Goal: Task Accomplishment & Management: Use online tool/utility

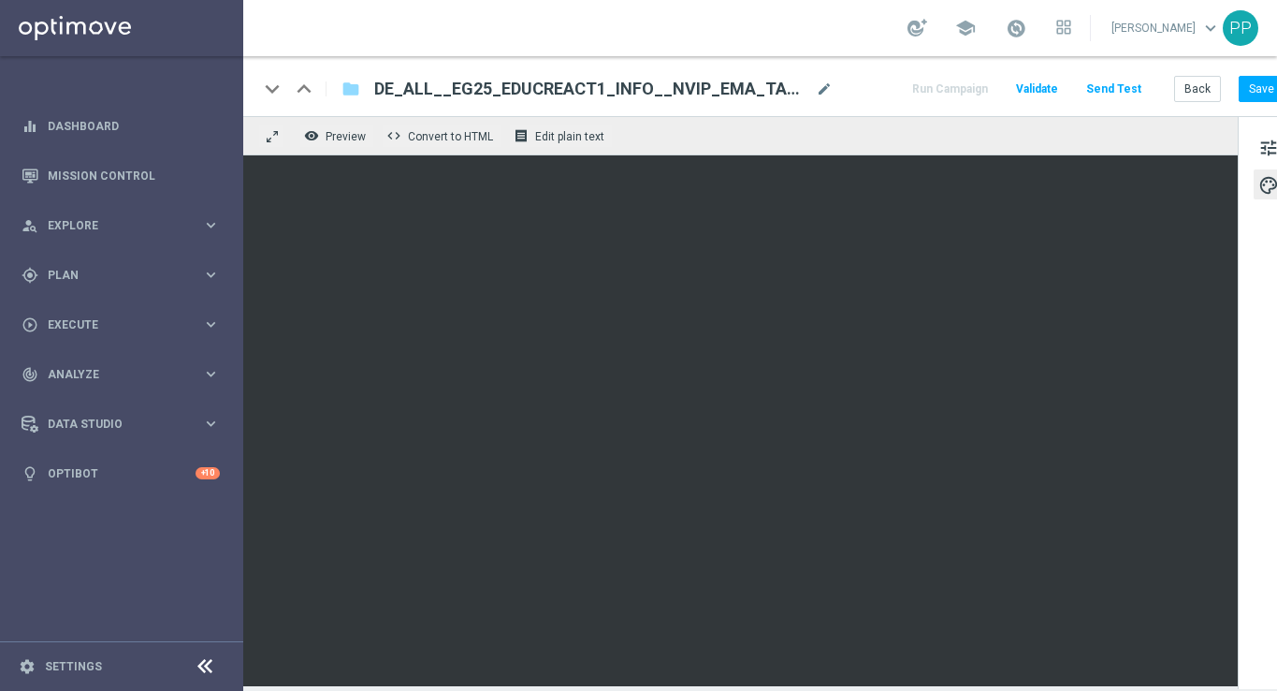
click at [1115, 84] on button "Send Test" at bounding box center [1114, 89] width 61 height 25
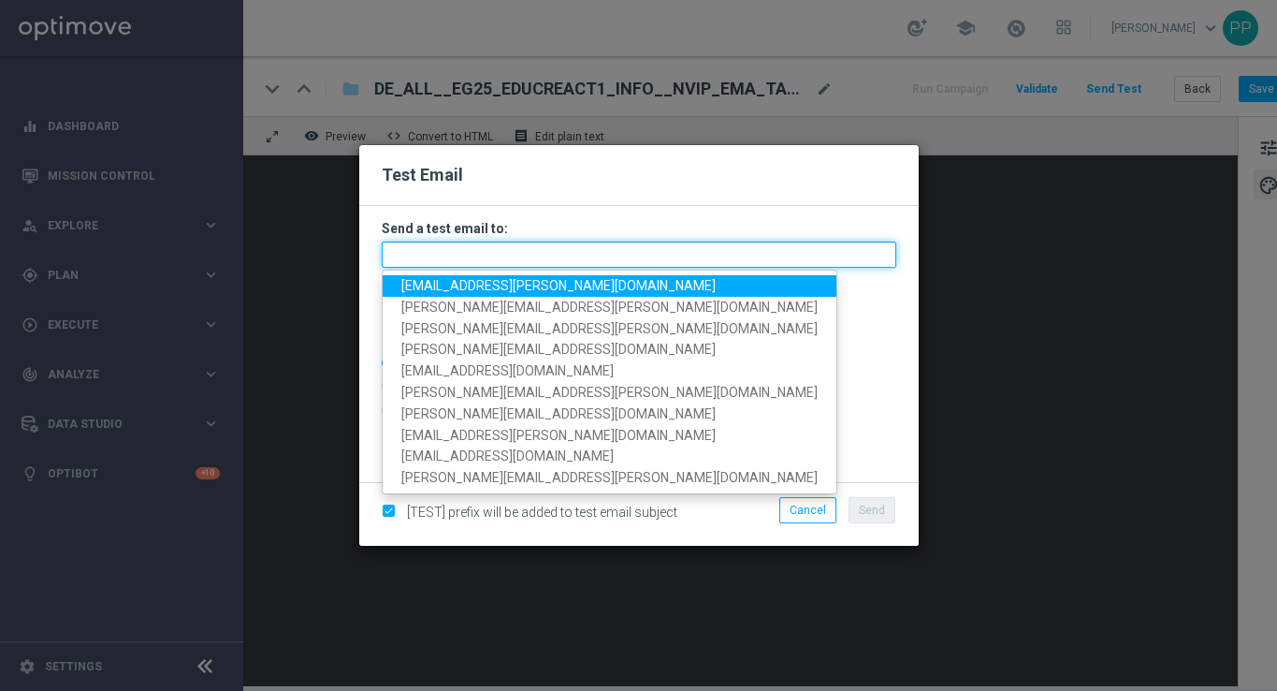
click at [432, 259] on input "text" at bounding box center [639, 254] width 515 height 26
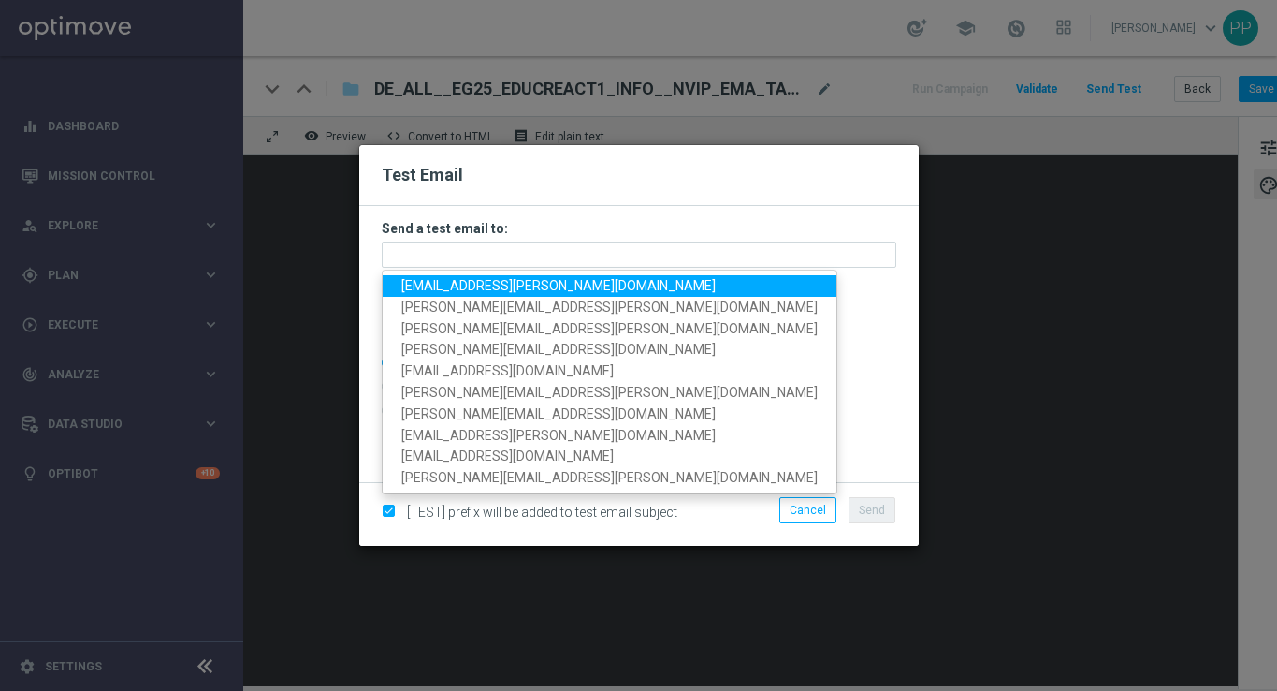
click at [437, 278] on span "palma.prieto@lottoland.com" at bounding box center [558, 285] width 314 height 15
type input "palma.prieto@lottoland.com"
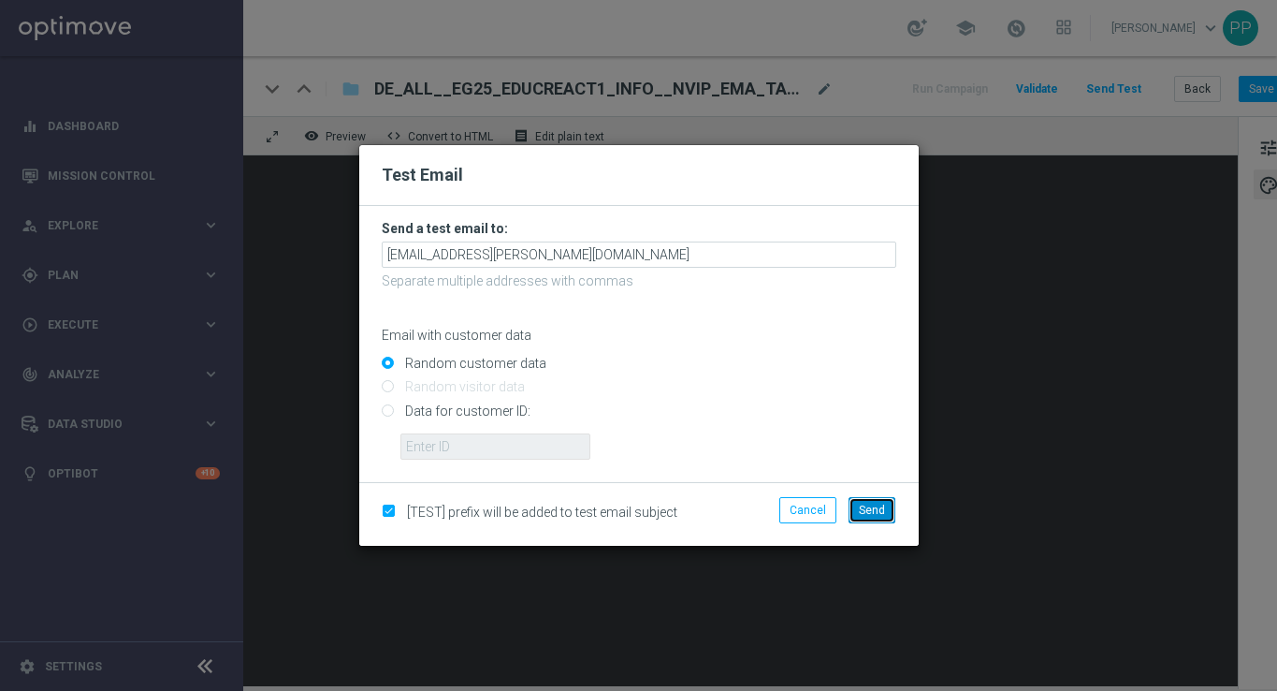
click at [869, 509] on span "Send" at bounding box center [872, 510] width 26 height 13
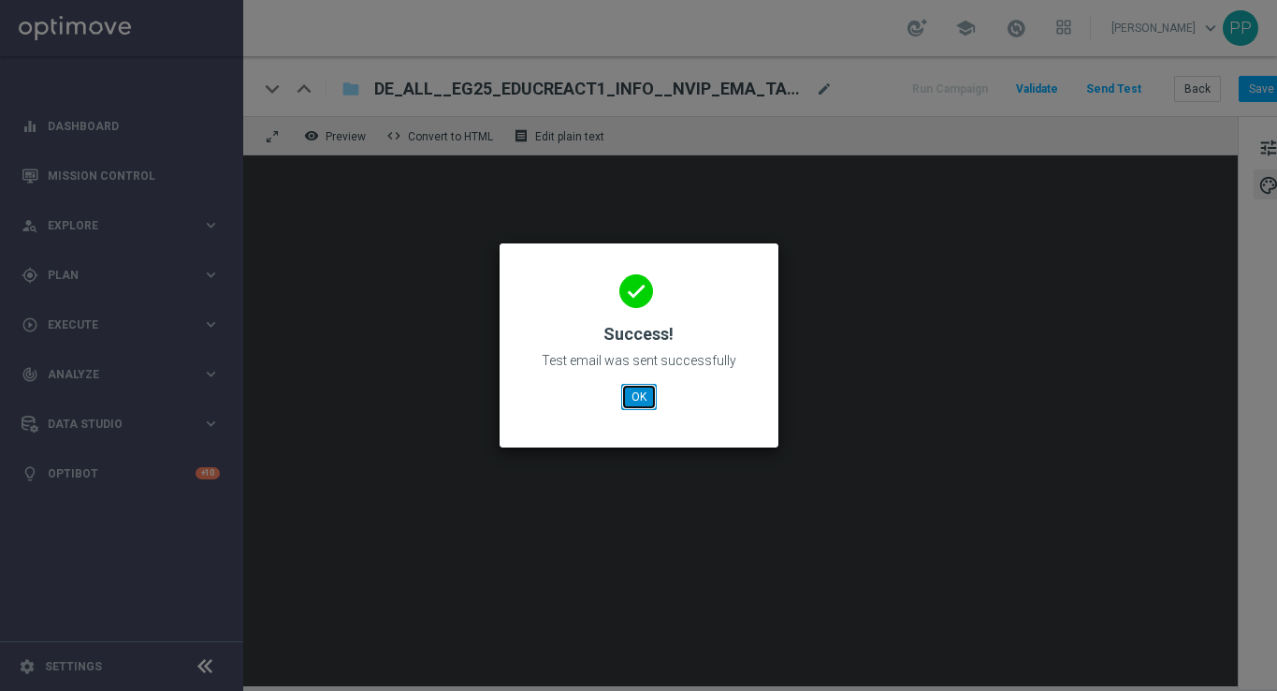
click at [632, 393] on button "OK" at bounding box center [639, 397] width 36 height 26
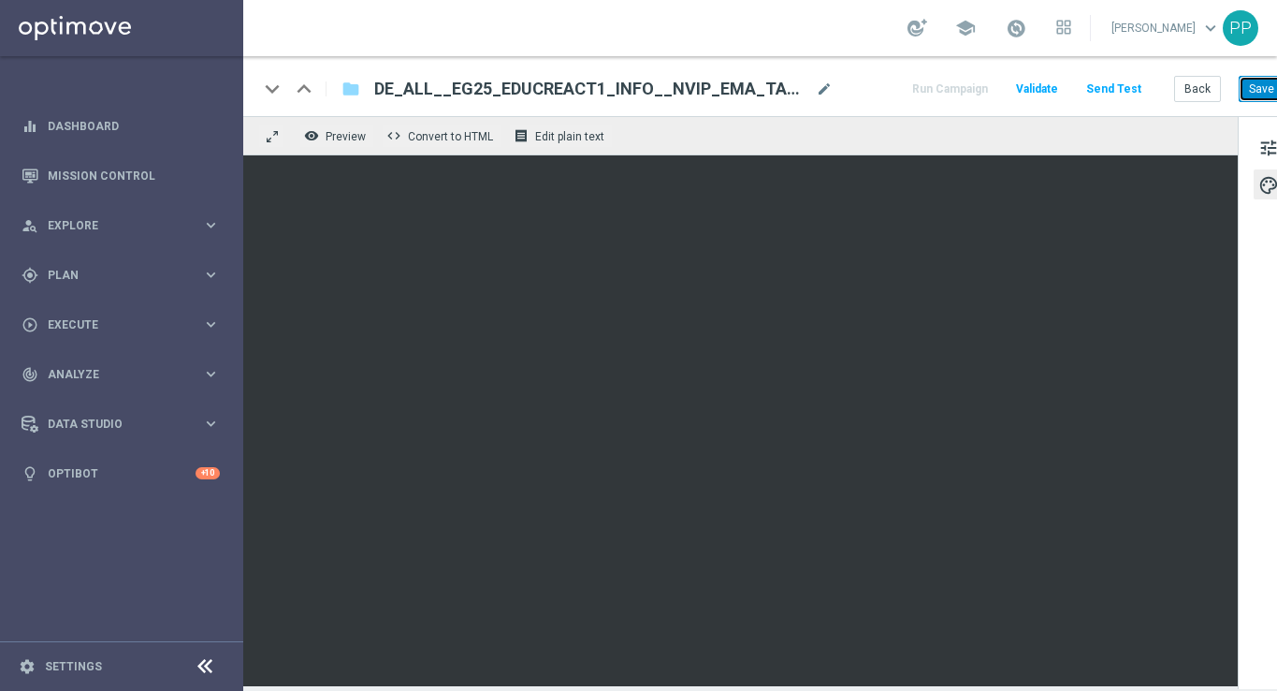
click at [1246, 83] on button "Save" at bounding box center [1262, 89] width 46 height 26
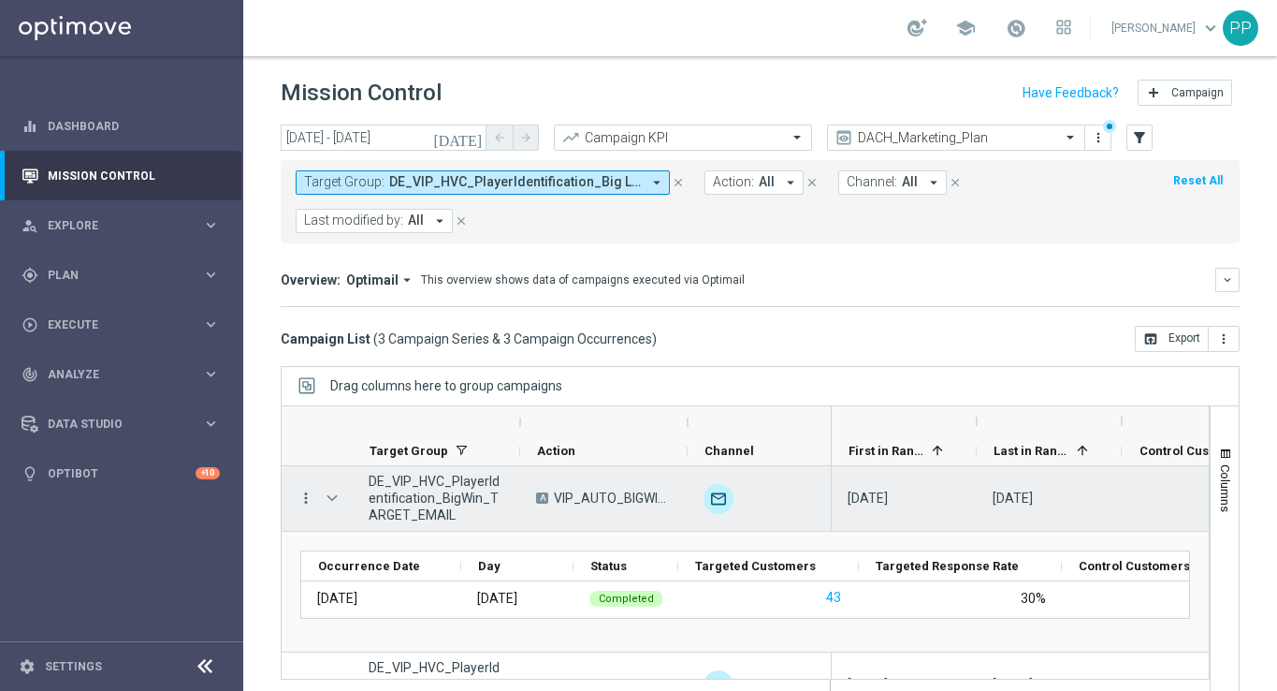
click at [305, 501] on icon "more_vert" at bounding box center [306, 497] width 17 height 17
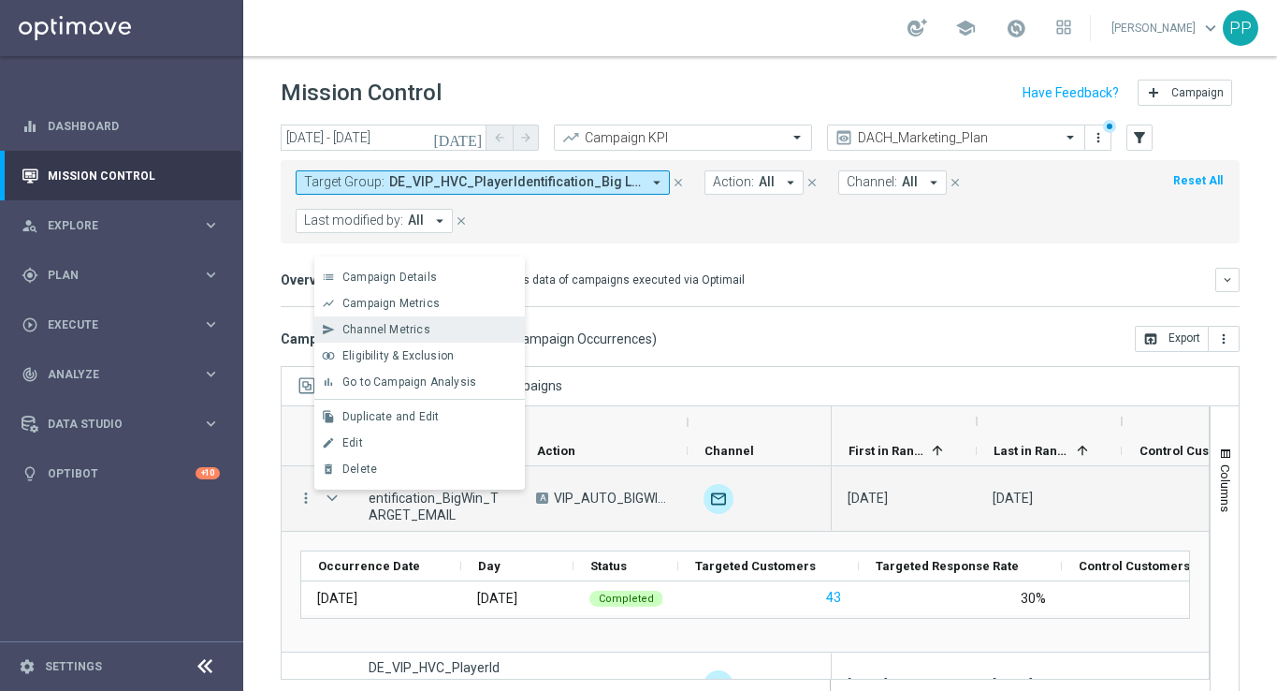
click at [405, 337] on div "send Channel Metrics" at bounding box center [419, 329] width 211 height 26
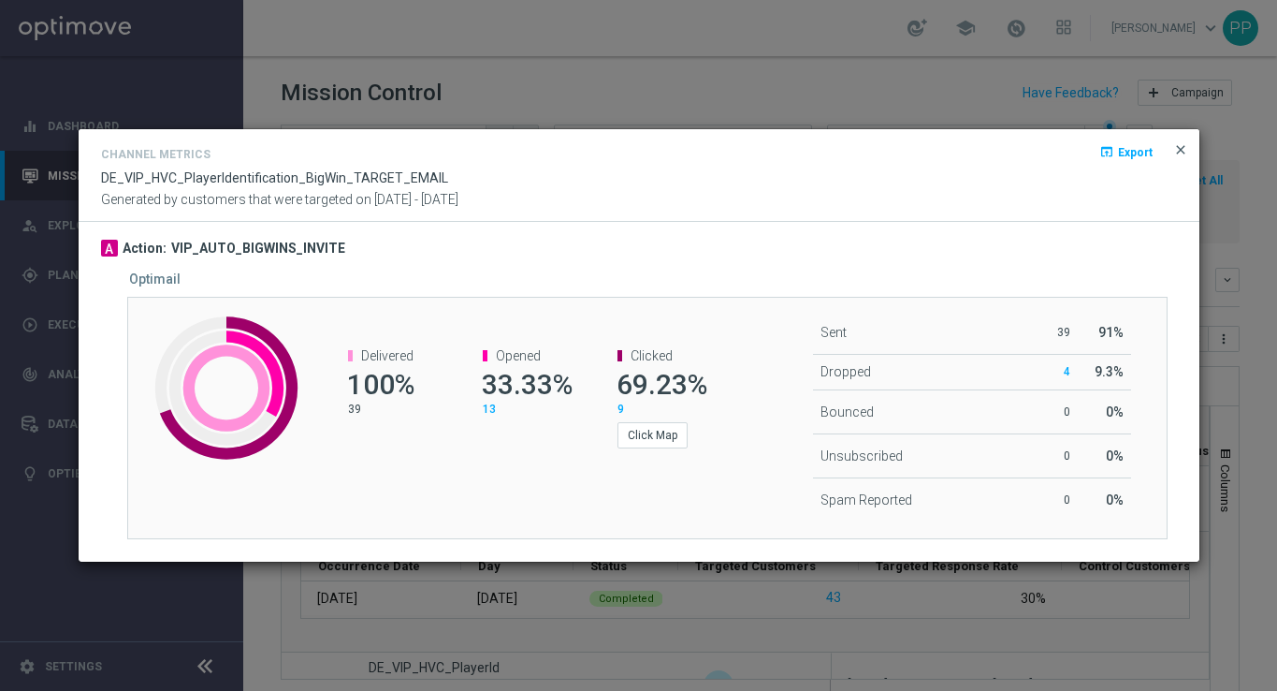
click at [1179, 147] on span "close" at bounding box center [1181, 149] width 15 height 15
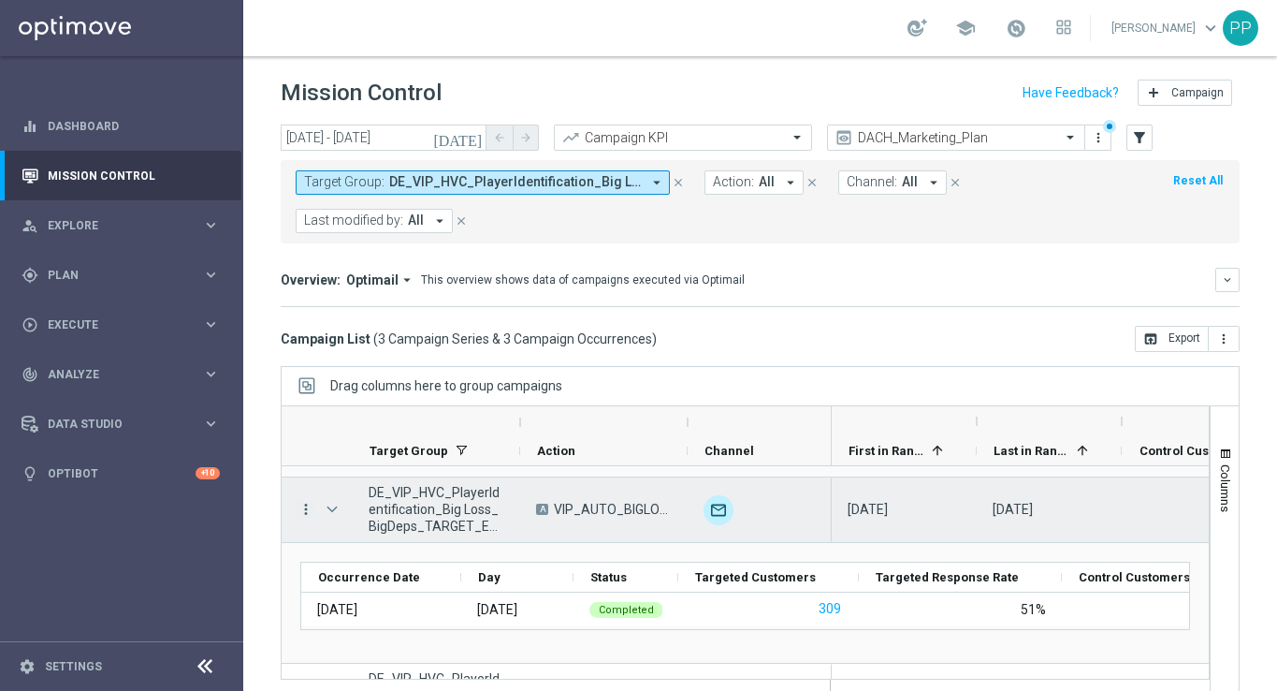
scroll to position [178, 0]
click at [302, 512] on icon "more_vert" at bounding box center [306, 506] width 17 height 17
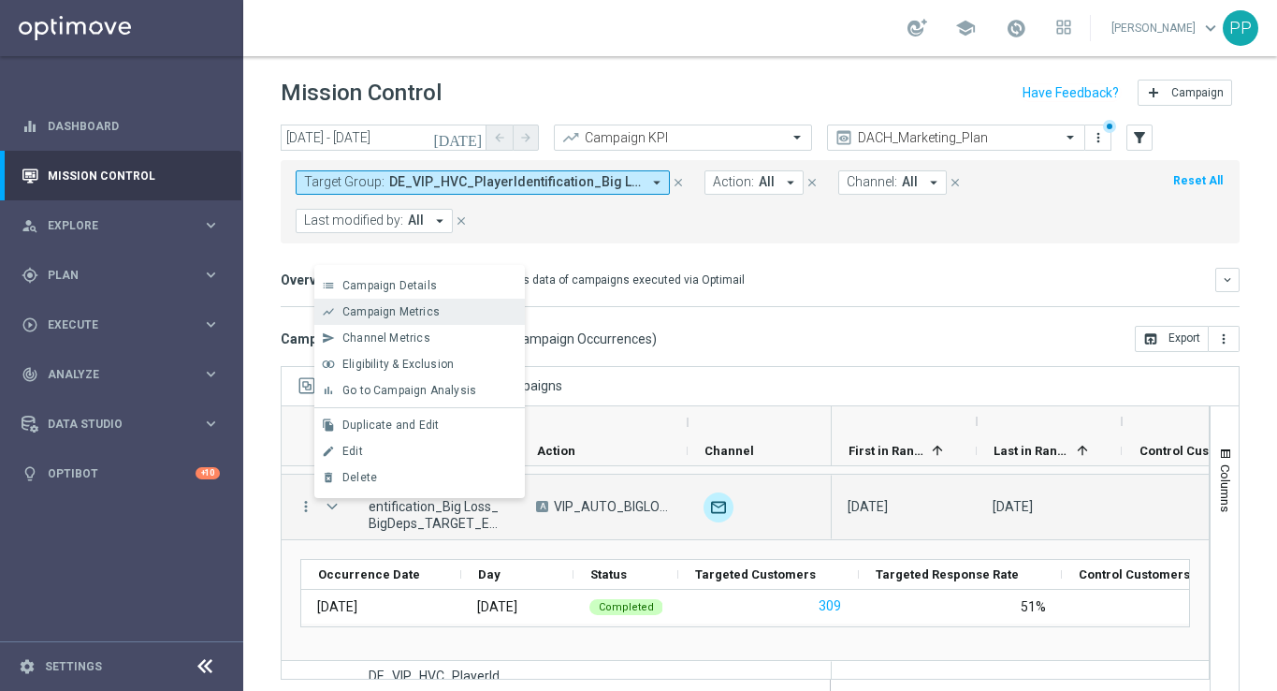
click at [381, 305] on span "Campaign Metrics" at bounding box center [391, 311] width 97 height 13
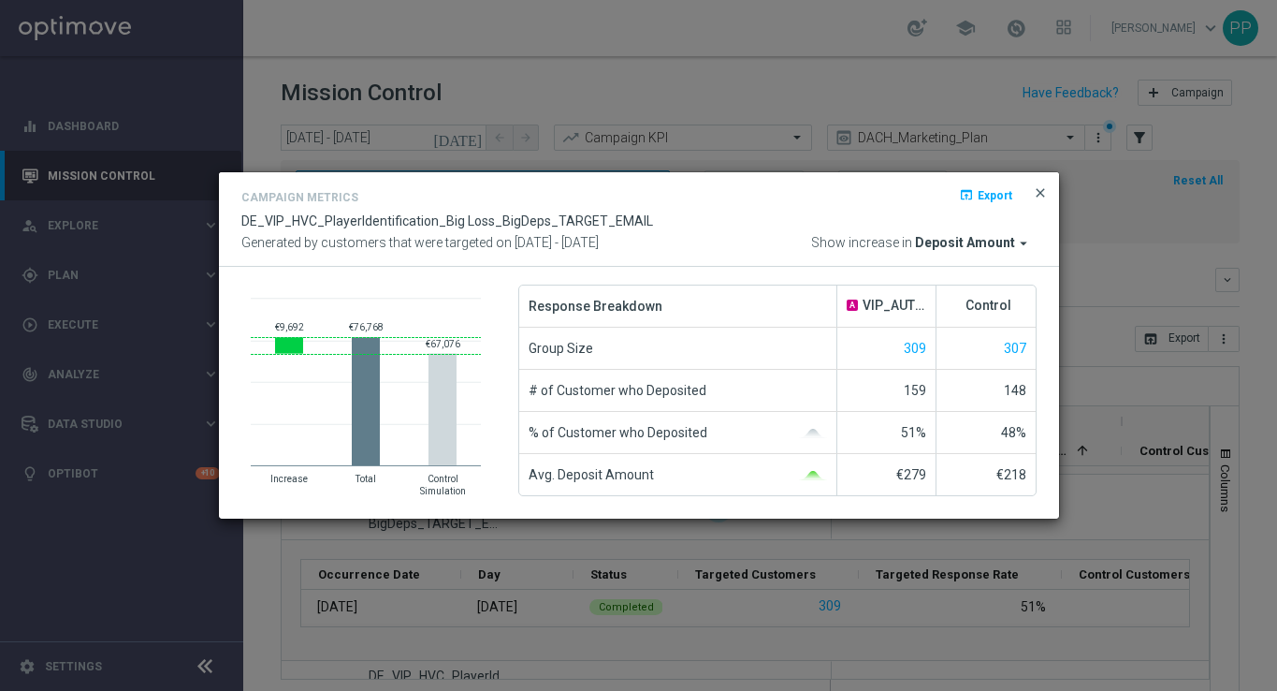
click at [1042, 193] on span "close" at bounding box center [1040, 192] width 15 height 15
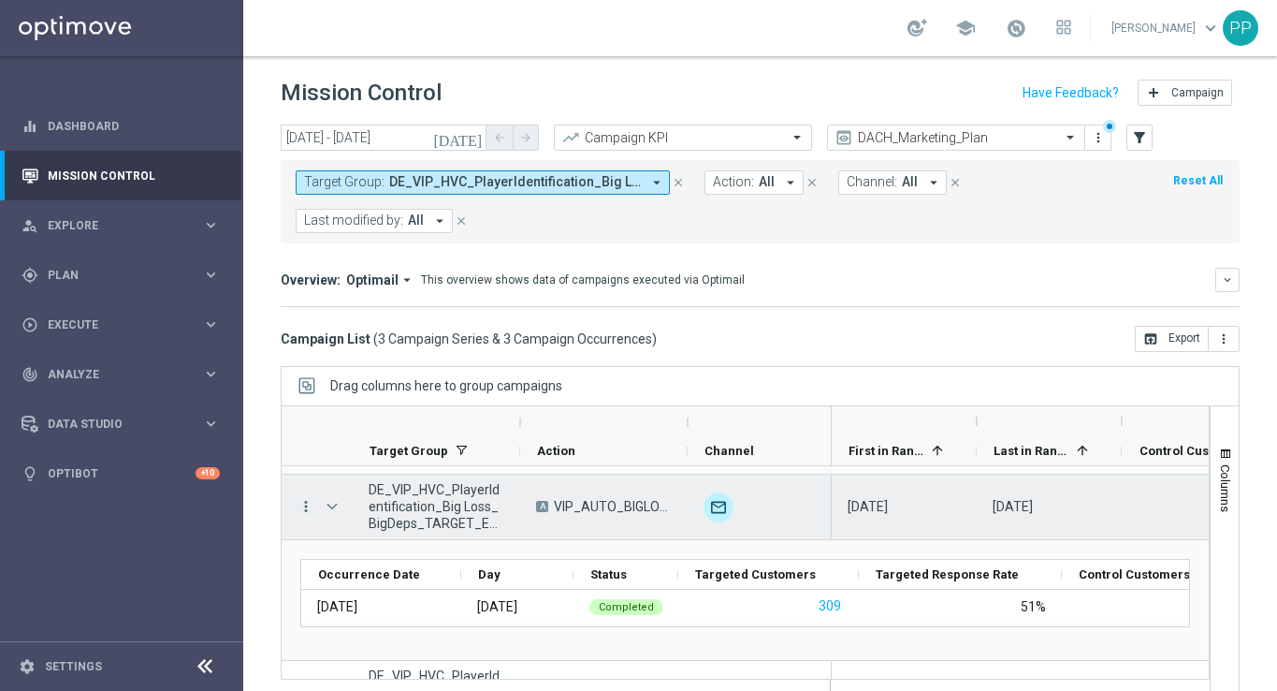
click at [310, 503] on icon "more_vert" at bounding box center [306, 506] width 17 height 17
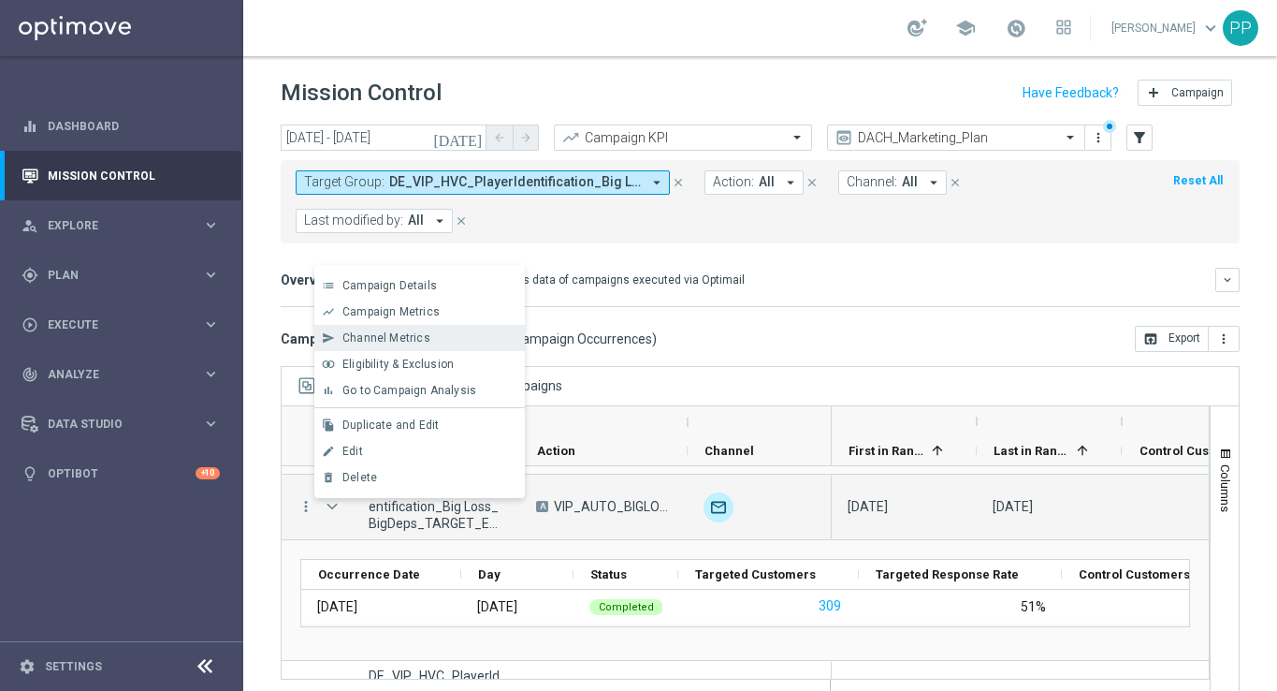
click at [410, 339] on span "Channel Metrics" at bounding box center [387, 337] width 88 height 13
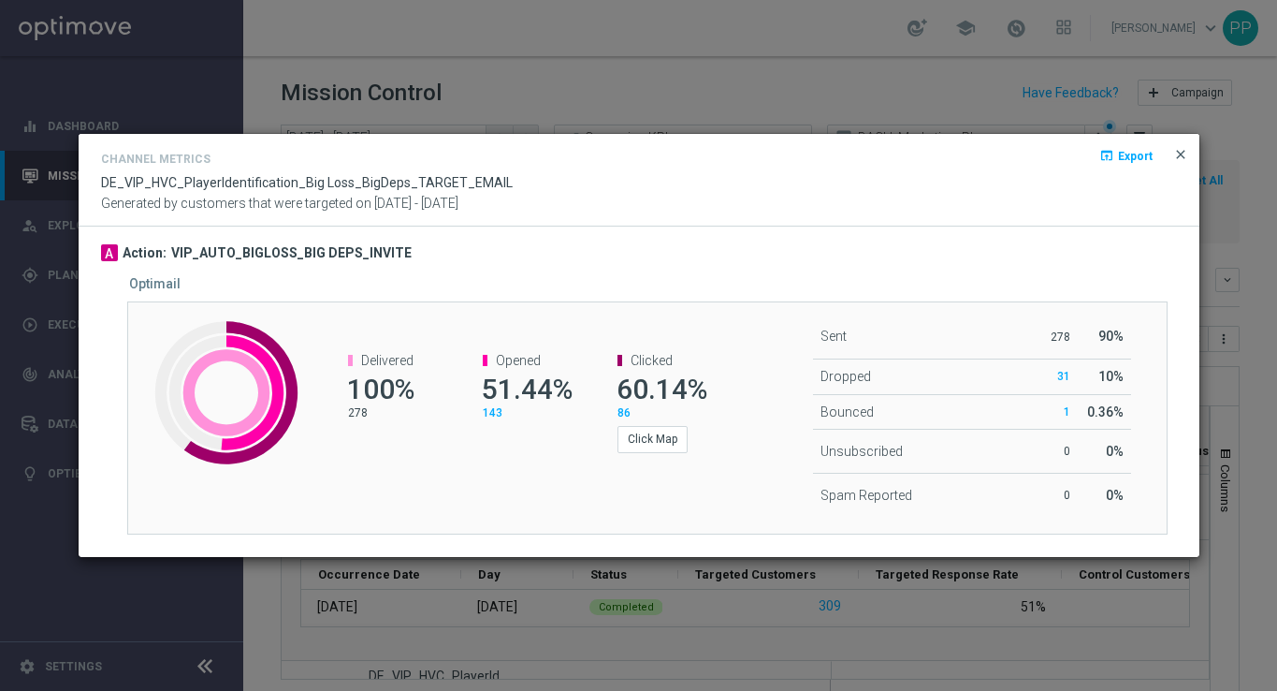
click at [1175, 157] on span "close" at bounding box center [1181, 154] width 15 height 15
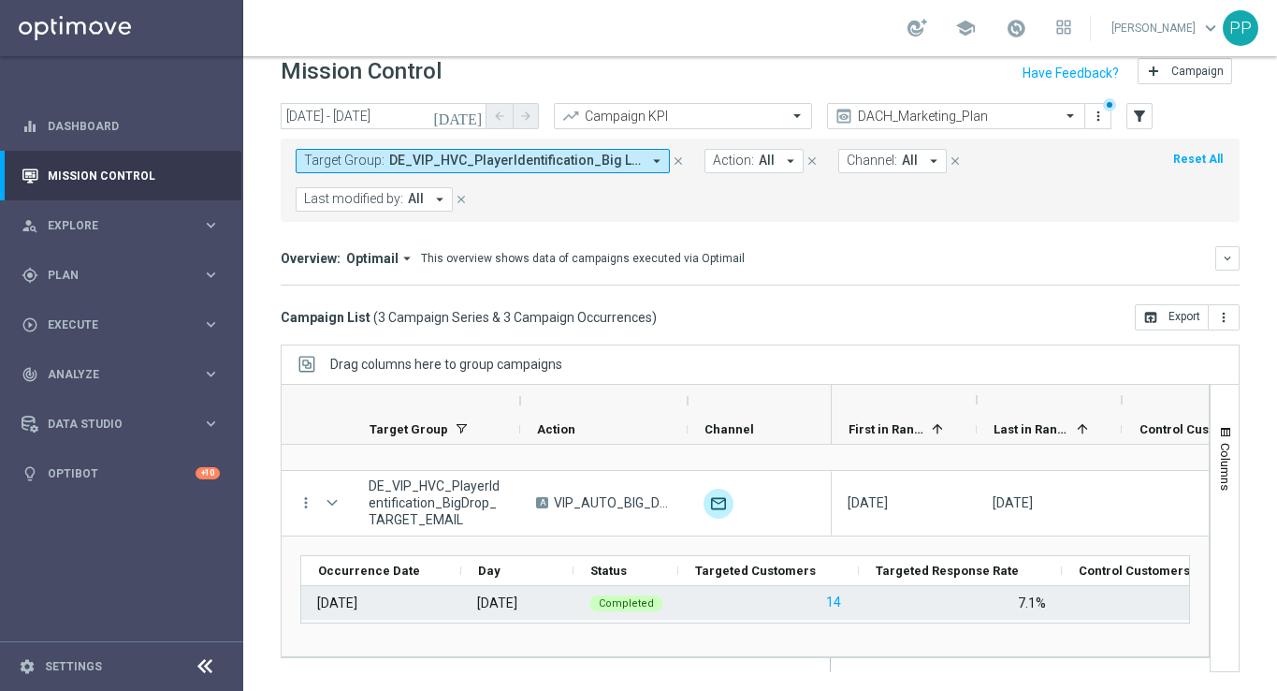
scroll to position [20, 0]
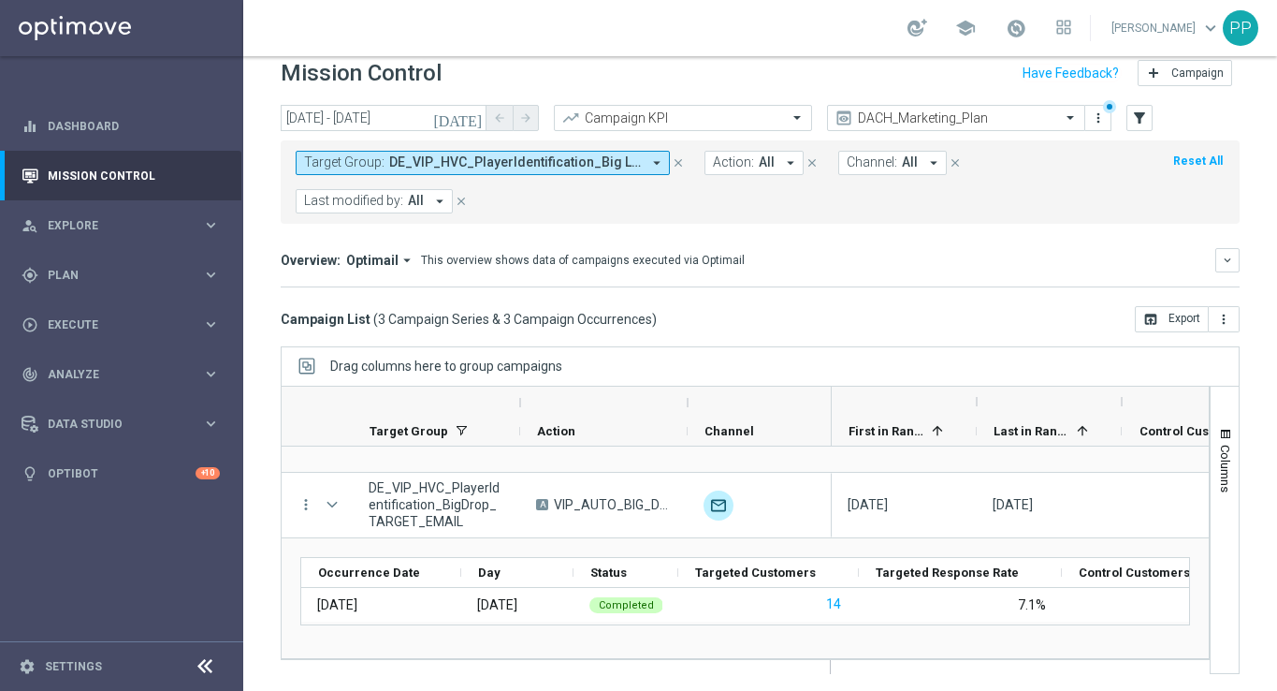
click at [659, 162] on icon "arrow_drop_down" at bounding box center [657, 162] width 17 height 17
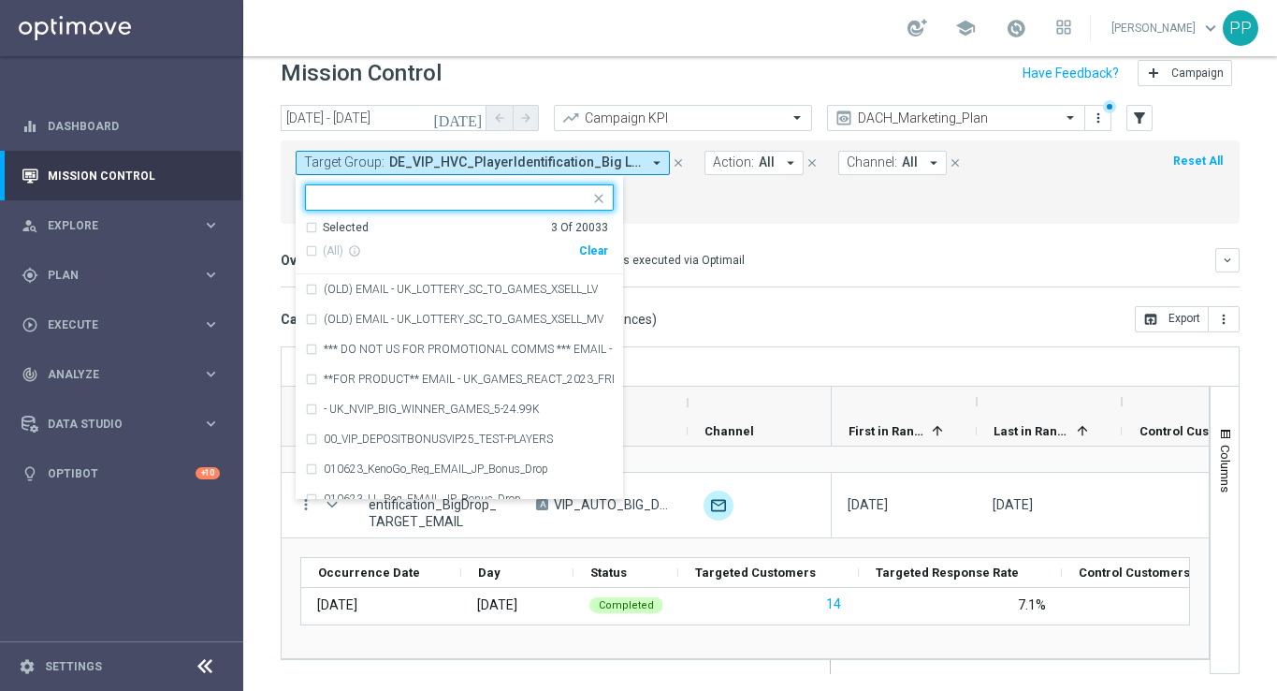
click at [0, 0] on div "Clear" at bounding box center [0, 0] width 0 height 0
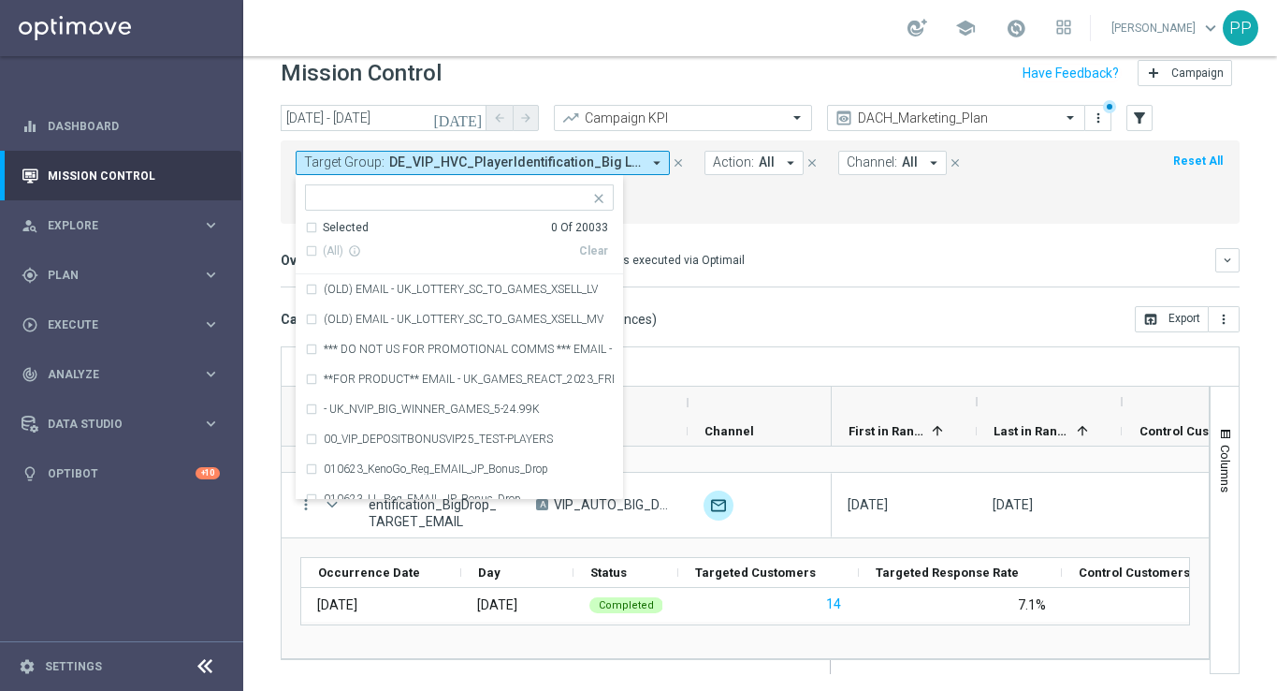
click at [407, 199] on input "text" at bounding box center [452, 198] width 274 height 16
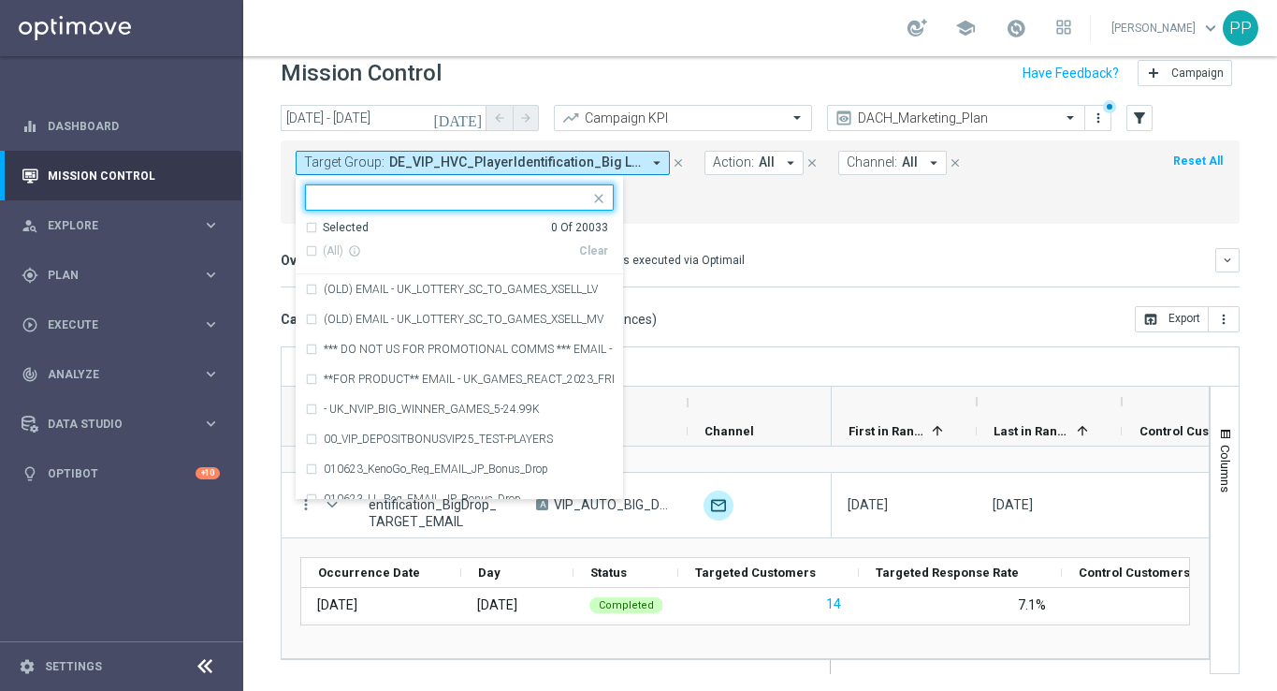
paste input "AT_VIP_HVC_PlayerIdentification_BigWin_TARGET_EMAIL AT_VIP_HVC_PlayerIdentifica…"
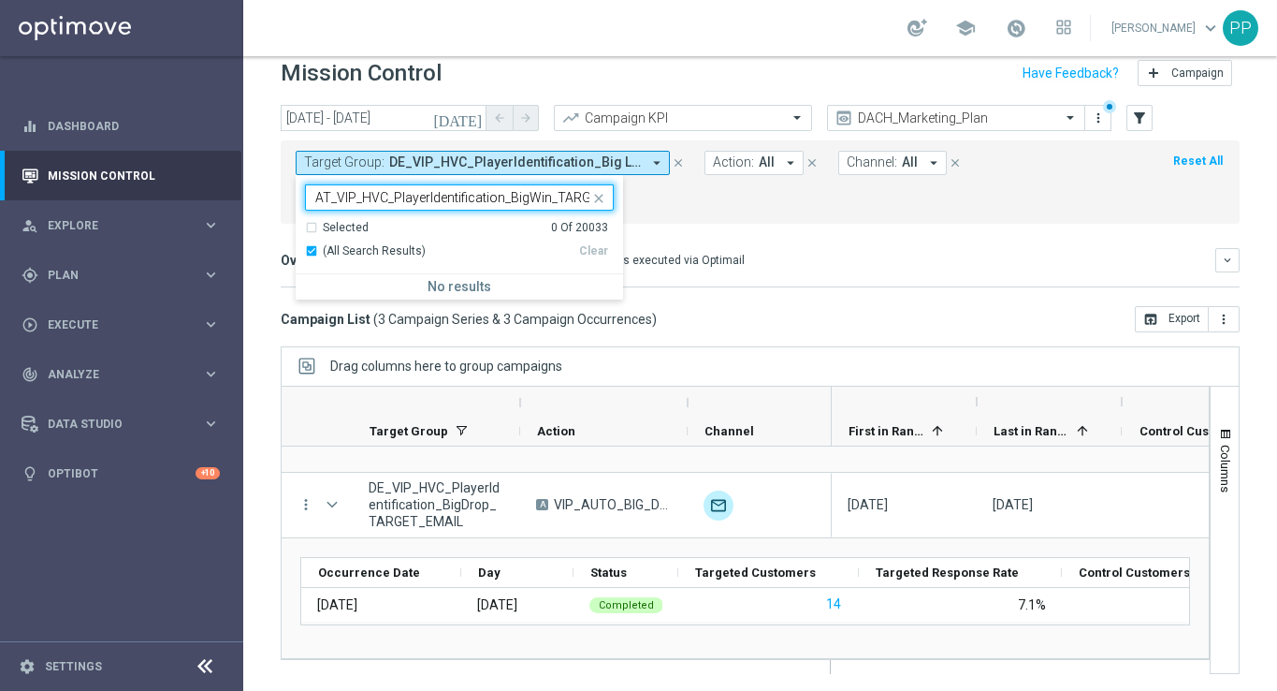
scroll to position [0, 790]
type input "AT_VIP_HVC_PlayerIdentification_BigWin_TARGET_EMAIL AT_VIP_HVC_PlayerIdentifica…"
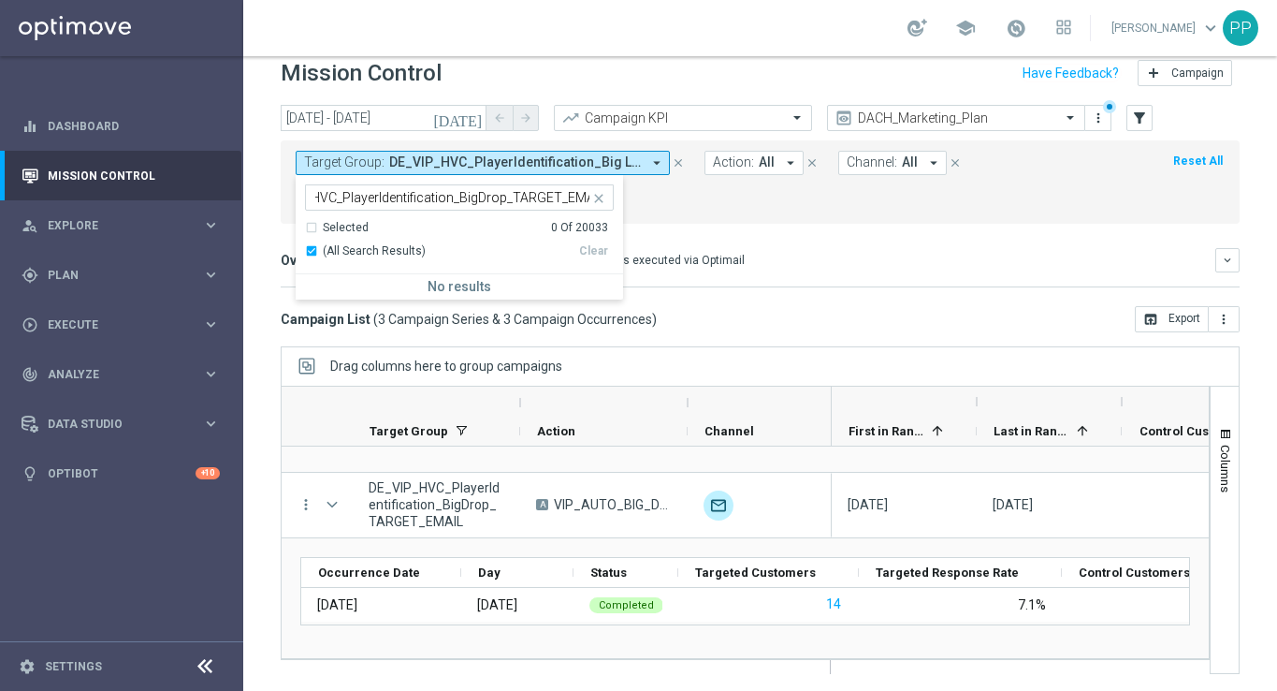
click at [596, 194] on icon "close" at bounding box center [598, 198] width 15 height 15
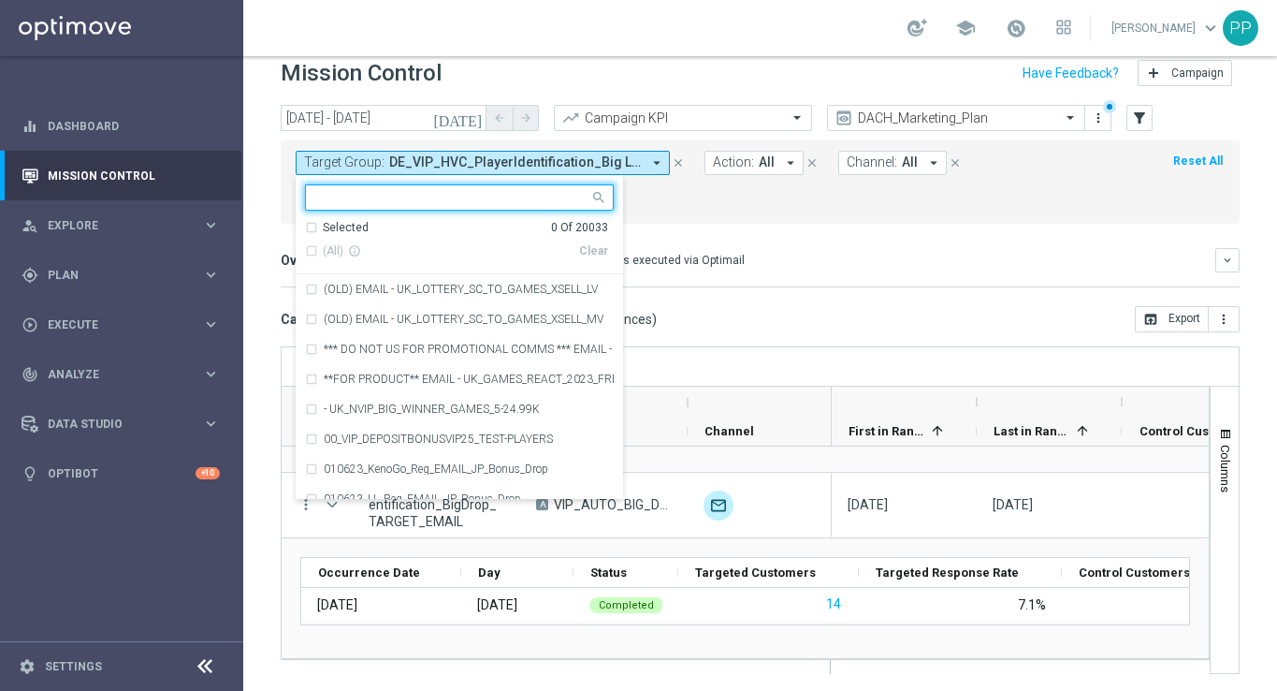
click at [443, 202] on input "text" at bounding box center [452, 198] width 274 height 16
paste input "AT_VIP_HVC_PlayerIdentification_Big Loss_BigDeps_TARGET_EMAIL"
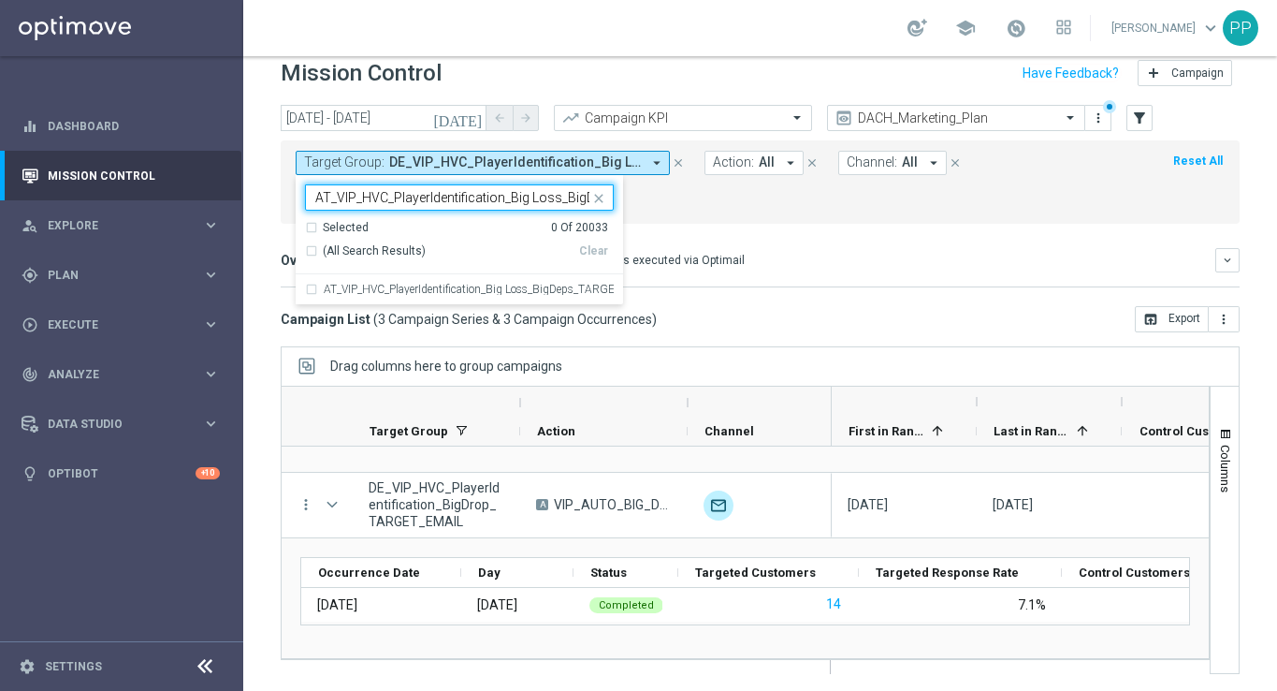
scroll to position [0, 117]
click at [307, 290] on div "AT_VIP_HVC_PlayerIdentification_Big Loss_BigDeps_TARGET_EMAIL" at bounding box center [459, 289] width 309 height 30
type input "AT_VIP_HVC_PlayerIdentification_Big Loss_BigDeps_TARGET_EMAIL"
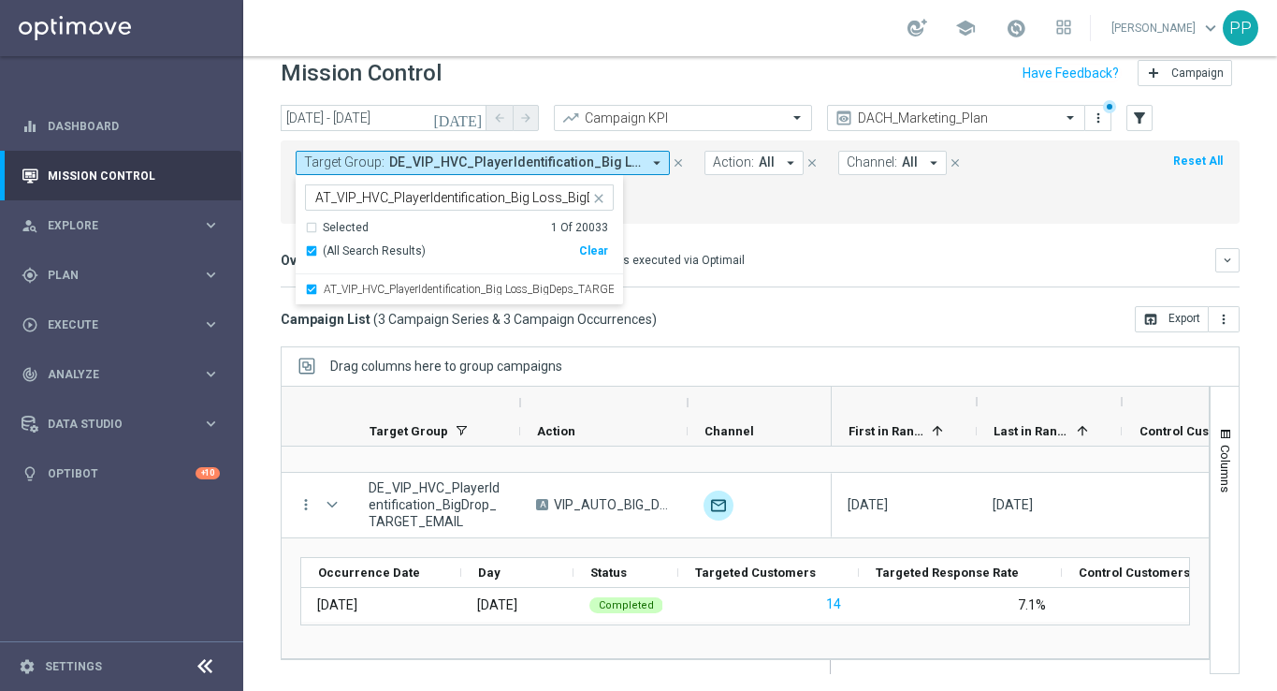
scroll to position [0, 118]
click at [318, 197] on input "AT_VIP_HVC_PlayerIdentification_Big Loss_BigDeps_TARGET_EMAIL" at bounding box center [452, 198] width 274 height 16
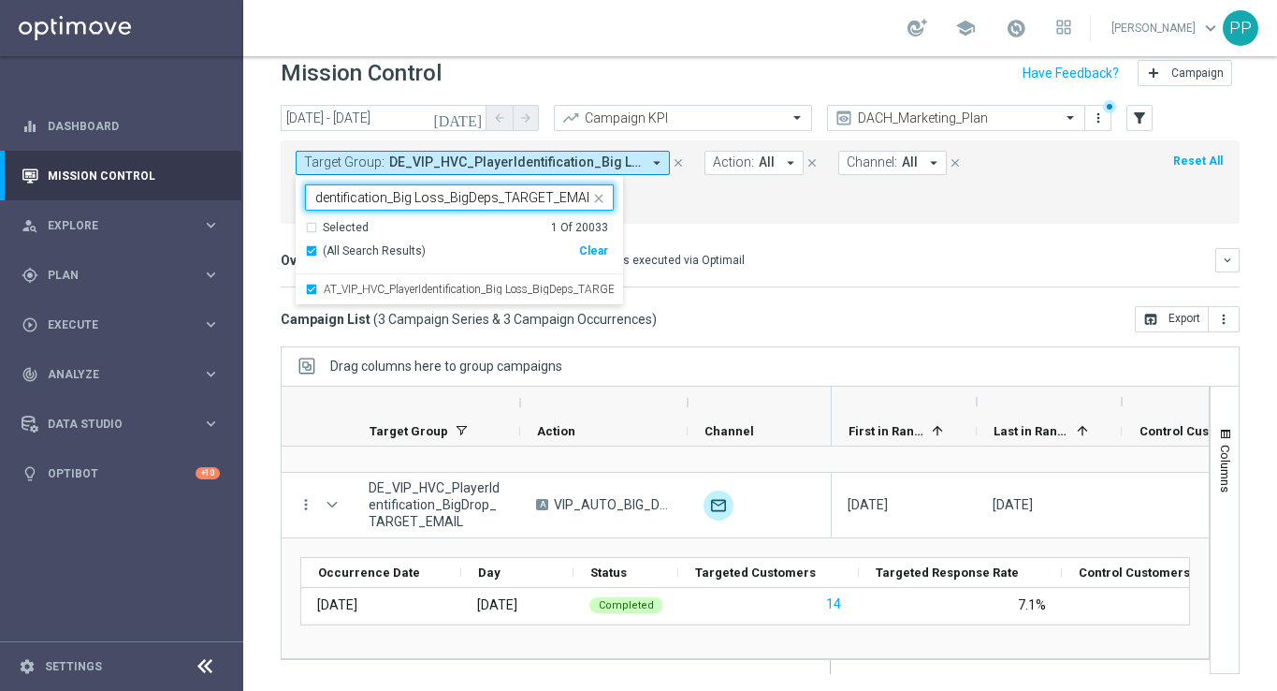
drag, startPoint x: 316, startPoint y: 199, endPoint x: 633, endPoint y: 224, distance: 317.3
click at [633, 224] on div "[DATE] [DATE] - [DATE] arrow_back arrow_forward Campaign KPI trending_up DACH_M…" at bounding box center [760, 379] width 1034 height 549
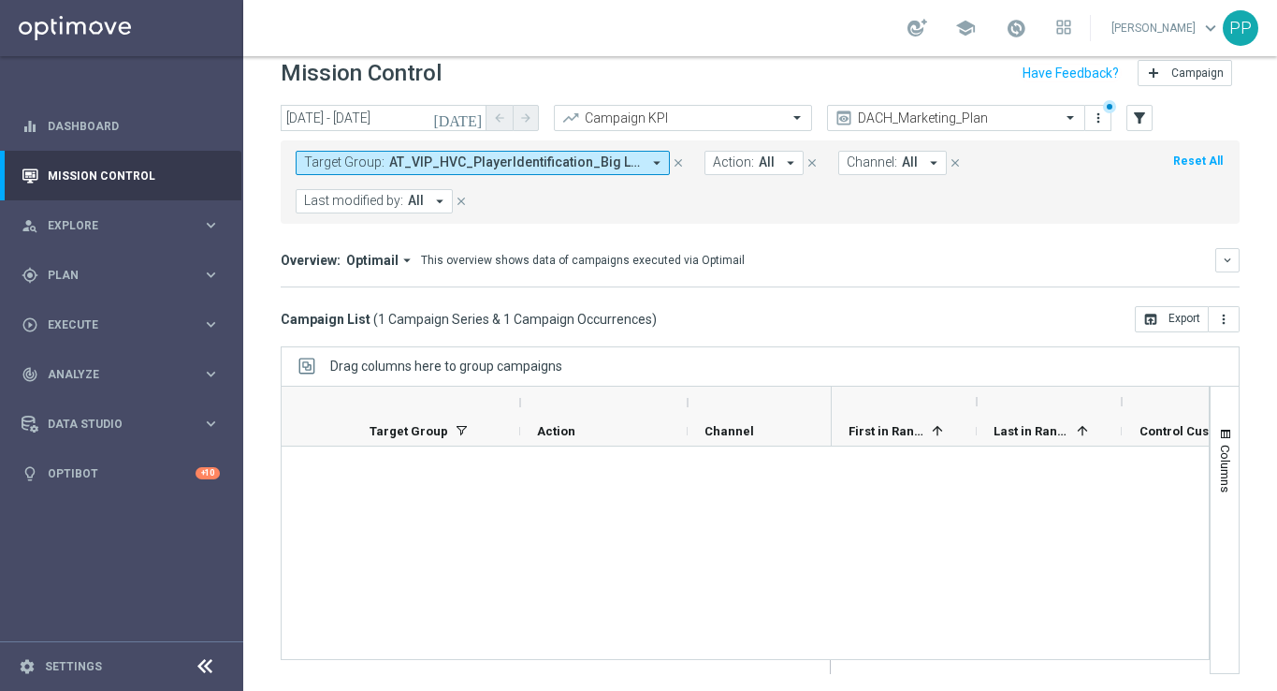
scroll to position [0, 0]
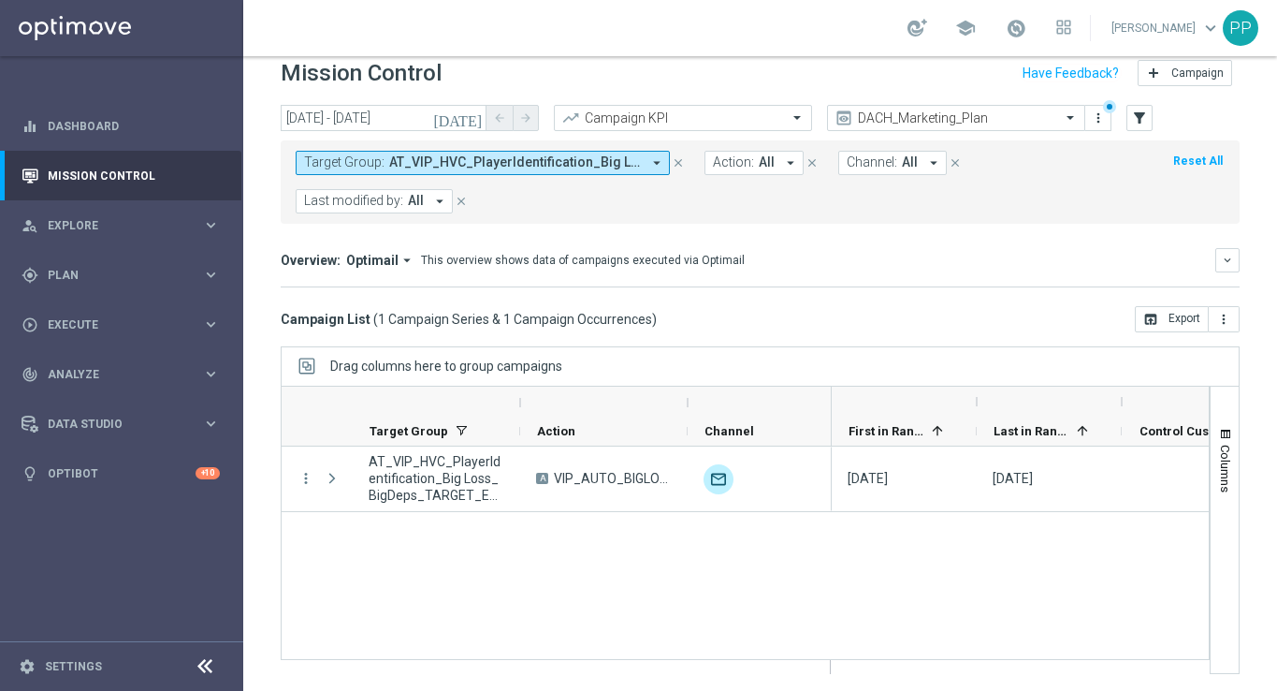
click at [647, 159] on button "Target Group: AT_VIP_HVC_PlayerIdentification_Big Loss_BigDeps_TARGET_EMAIL arr…" at bounding box center [483, 163] width 374 height 24
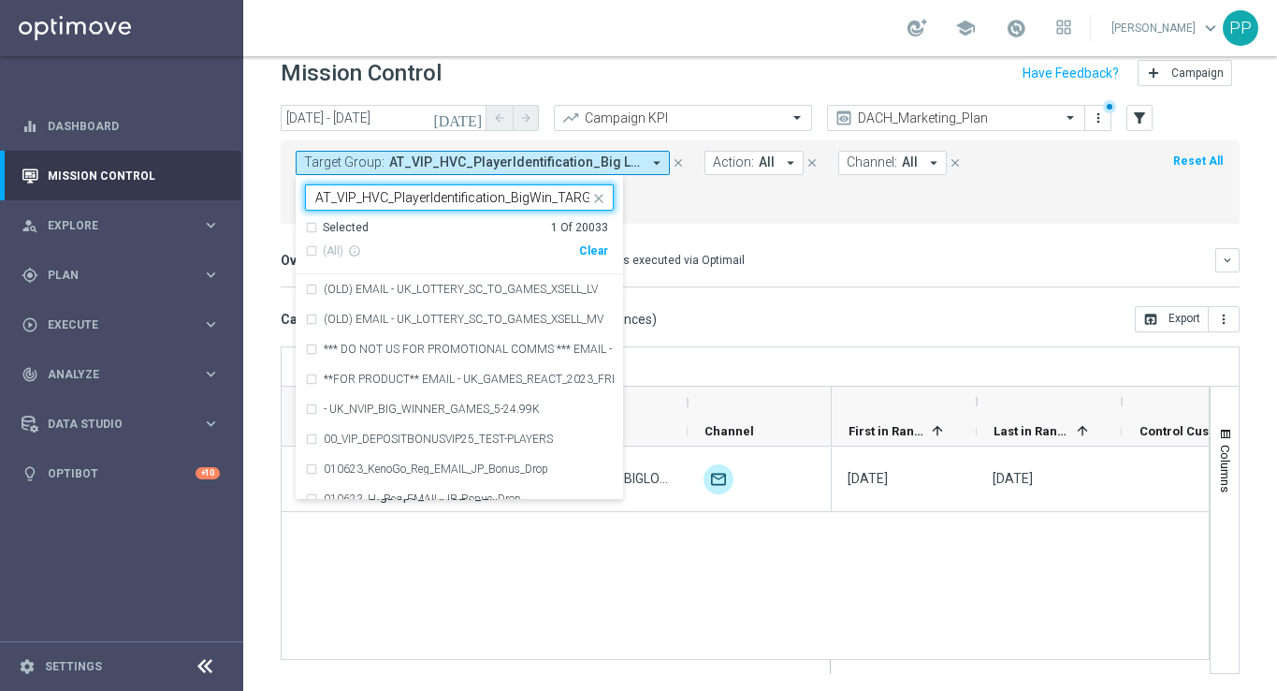
scroll to position [0, 55]
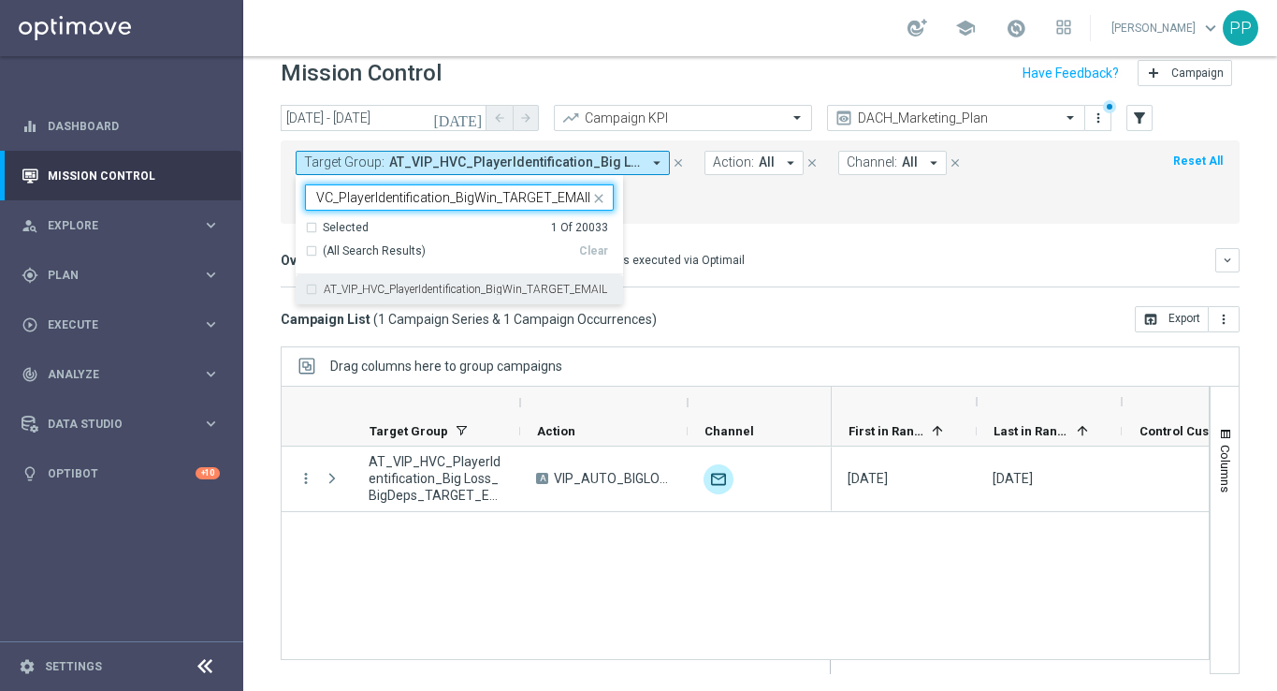
click at [315, 289] on div "AT_VIP_HVC_PlayerIdentification_BigWin_TARGET_EMAIL" at bounding box center [459, 289] width 309 height 30
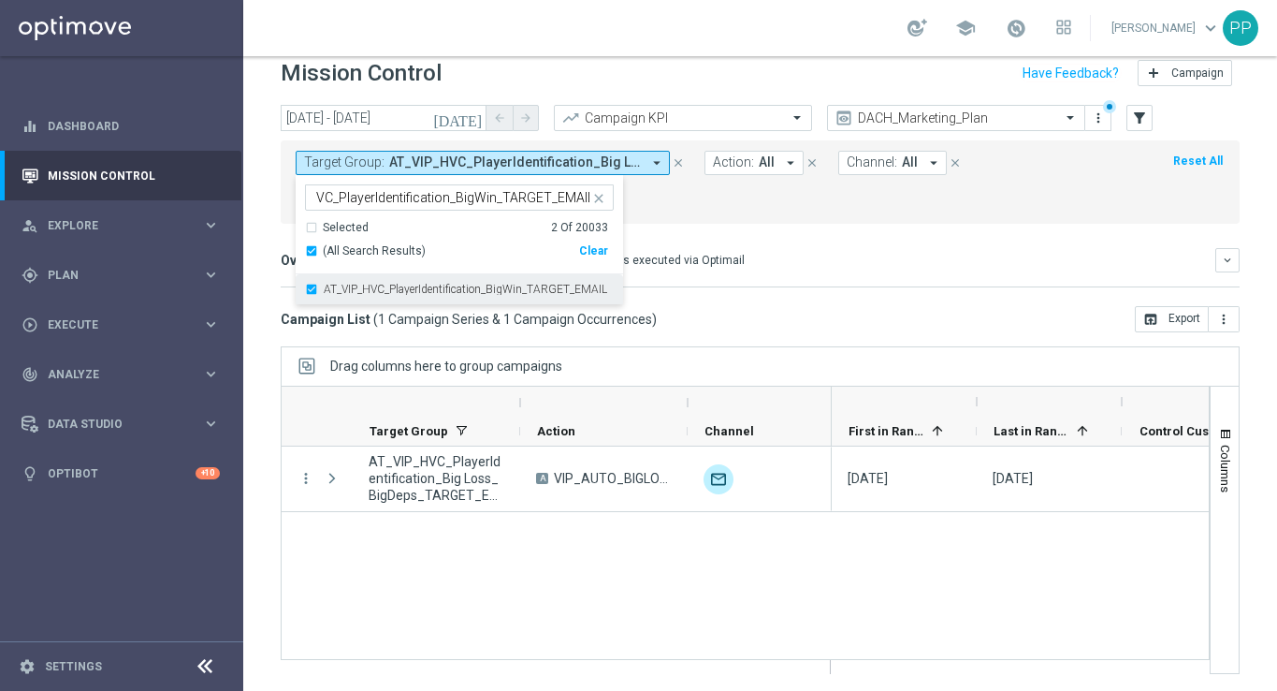
scroll to position [0, 0]
click at [316, 193] on input "AT_VIP_HVC_PlayerIdentification_BigWin_TARGET_EMAIL" at bounding box center [452, 198] width 274 height 16
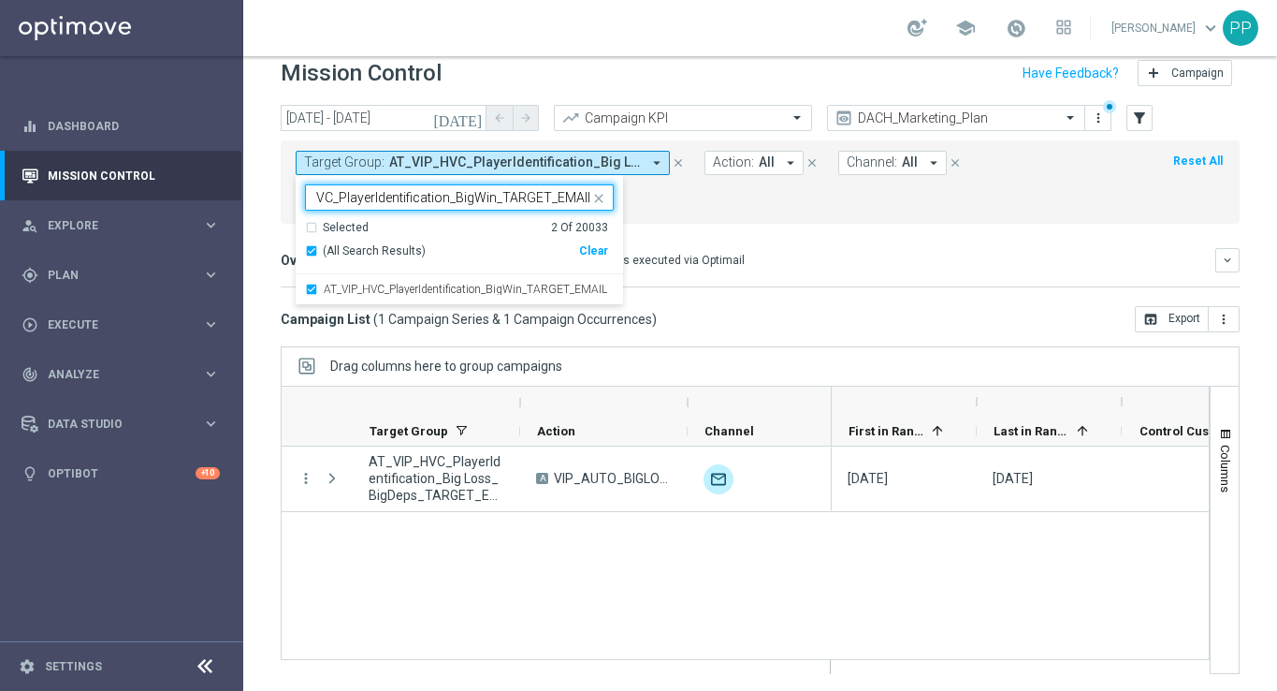
drag, startPoint x: 314, startPoint y: 194, endPoint x: 451, endPoint y: 194, distance: 137.6
click at [451, 194] on div "AT_VIP_HVC_PlayerIdentification_BigWin_TARGET_EMAIL" at bounding box center [451, 199] width 277 height 19
click at [451, 194] on input "AT_VIP_HVC_PlayerIdentification_BigWin_TARGET_EMAIL" at bounding box center [452, 198] width 274 height 16
type input "AT_VIP_HVC_PlayeBigWin_TARGET_EMAIL"
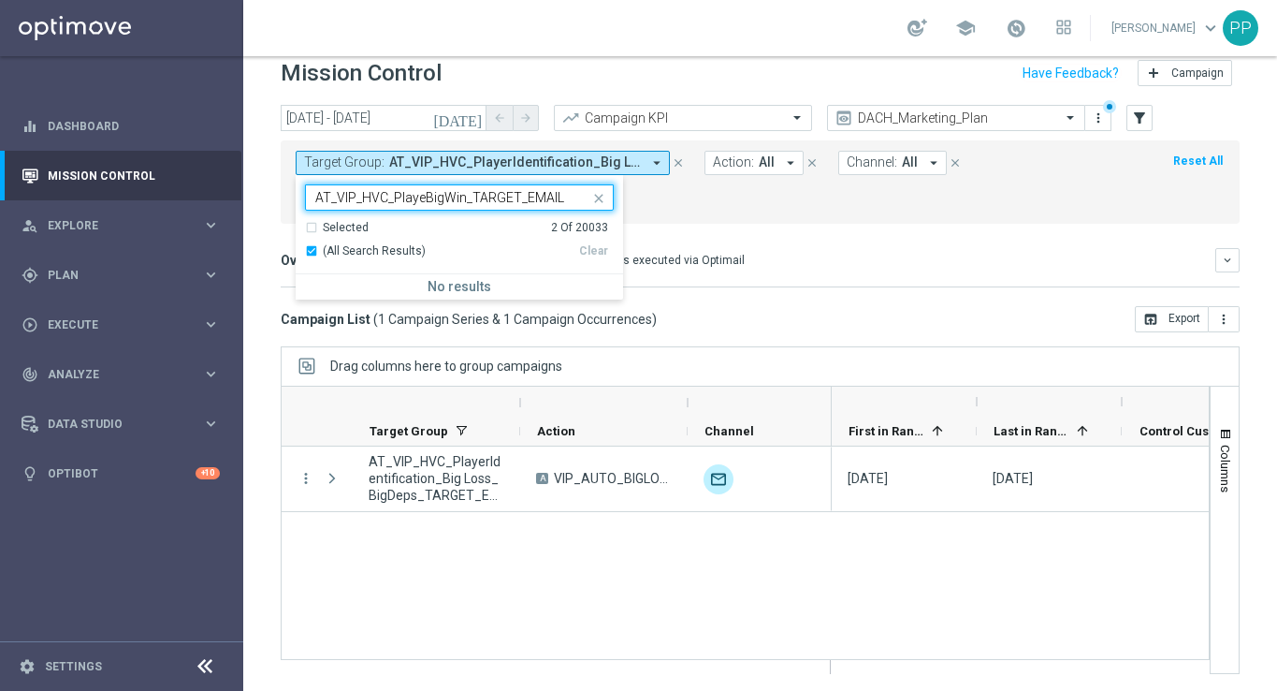
drag, startPoint x: 568, startPoint y: 198, endPoint x: 296, endPoint y: 203, distance: 272.4
click at [296, 203] on ng-select "Selected 2 of 20033 AT_VIP_HVC_PlayeBigWin_TARGET_EMAIL Selected 2 Of 20033 (Al…" at bounding box center [460, 241] width 328 height 115
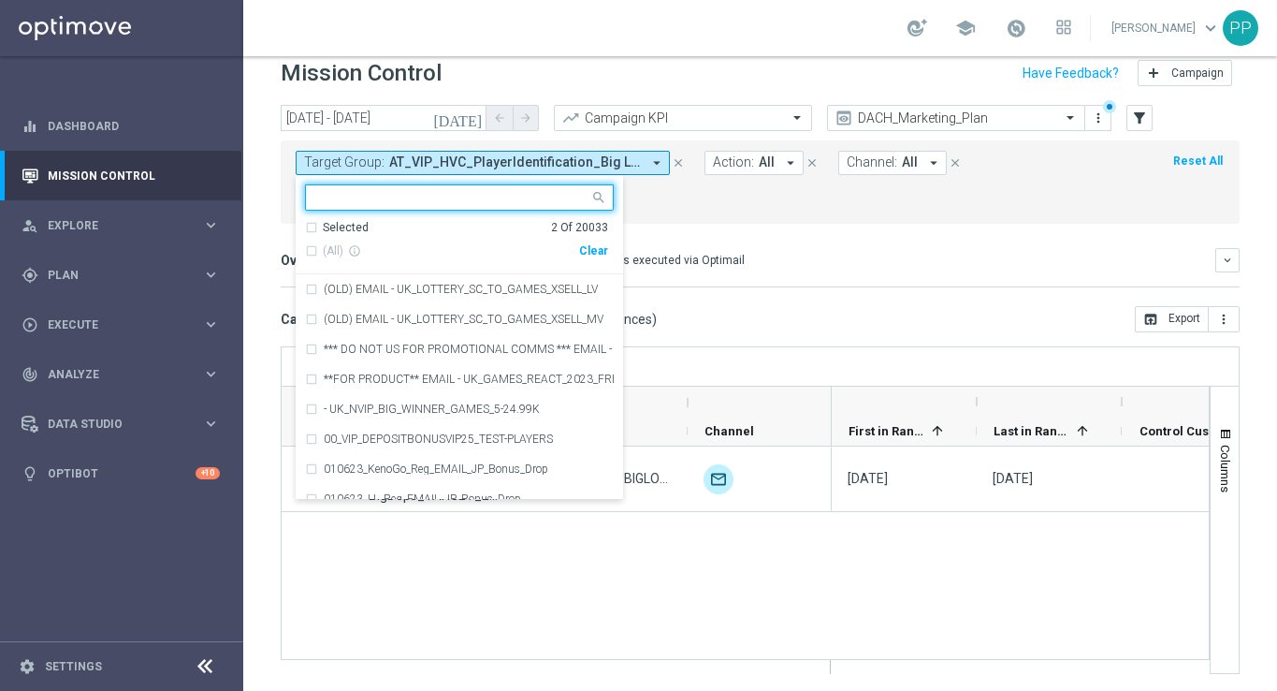
paste input "AT_VIP_HVC_PlayerIdentification_BigDrop_TARGET_EMAIL"
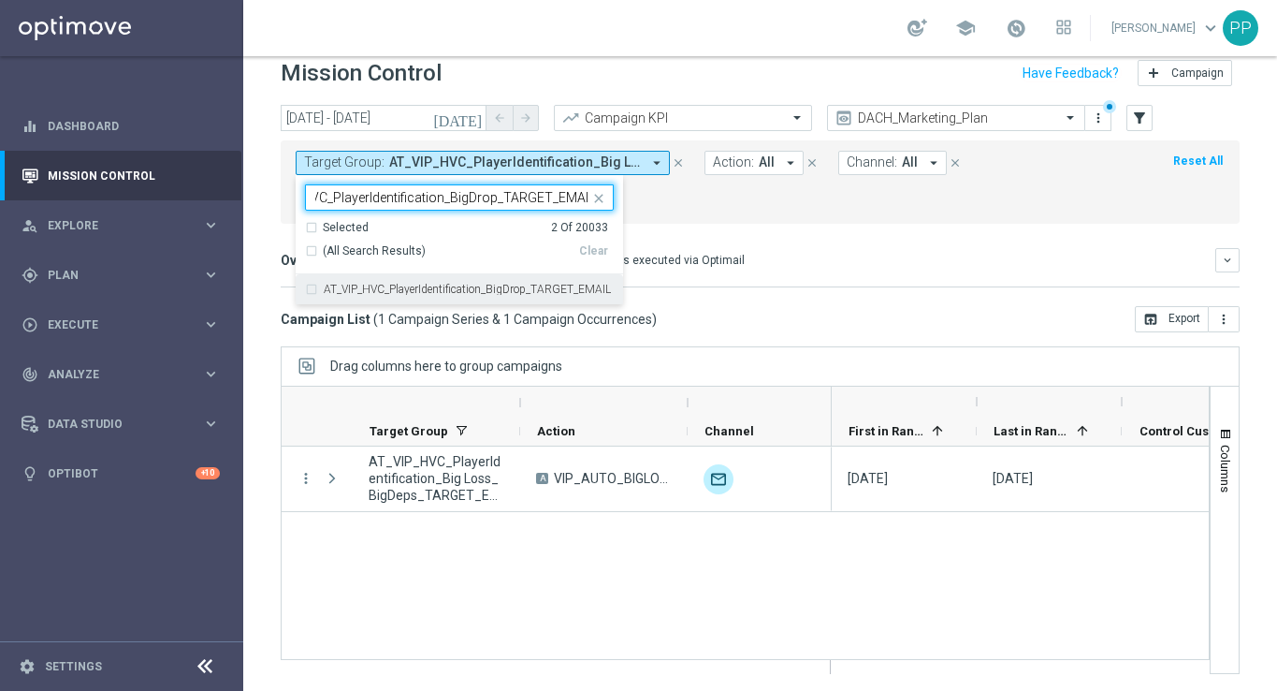
click at [309, 293] on div "AT_VIP_HVC_PlayerIdentification_BigDrop_TARGET_EMAIL" at bounding box center [459, 289] width 309 height 30
type input "AT_VIP_HVC_PlayerIdentification_BigDrop_TARGET_EMAIL"
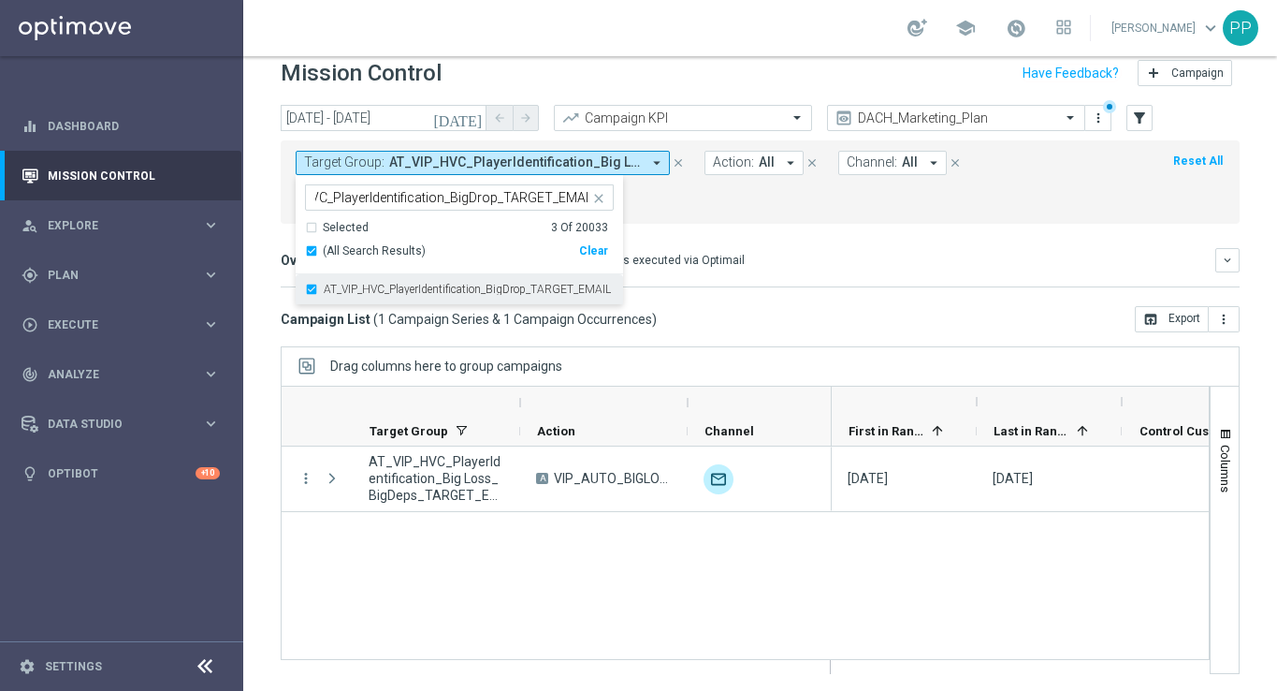
scroll to position [0, 0]
click at [675, 219] on div "Target Group: AT_VIP_HVC_PlayerIdentification_Big Loss_BigDeps_TARGET_EMAIL arr…" at bounding box center [760, 181] width 959 height 83
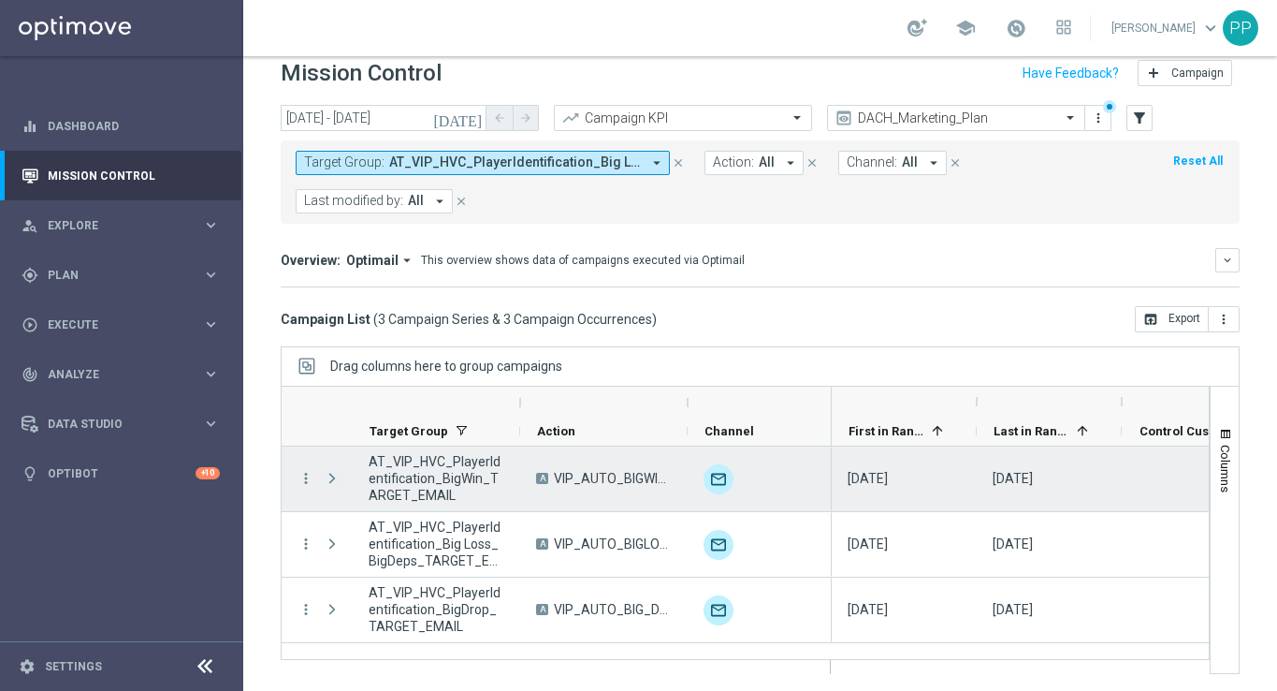
click at [330, 477] on span at bounding box center [332, 478] width 17 height 15
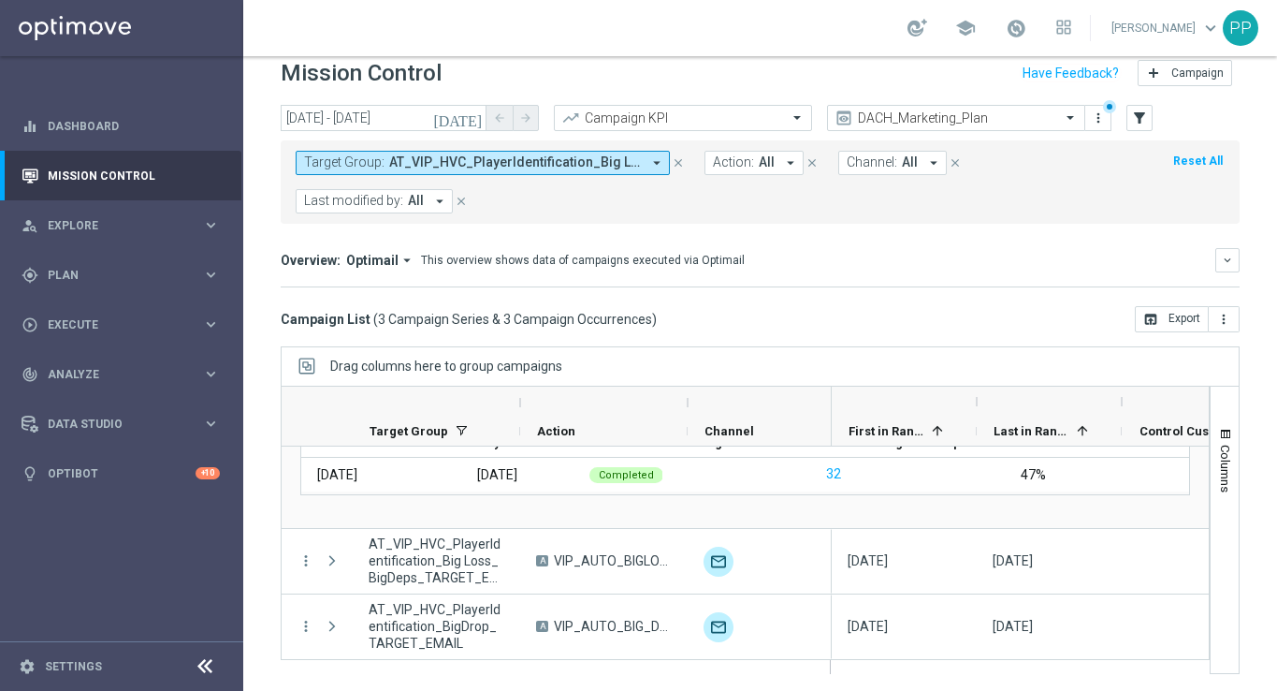
click at [333, 558] on span at bounding box center [332, 560] width 17 height 15
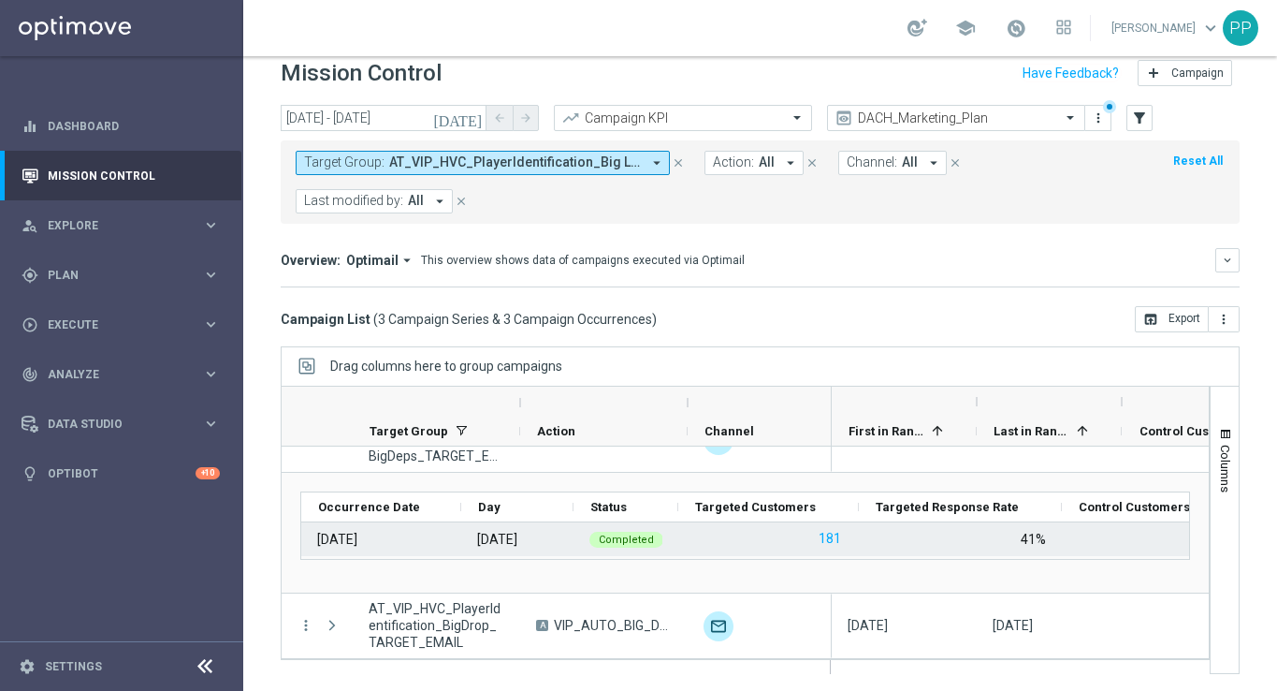
scroll to position [226, 0]
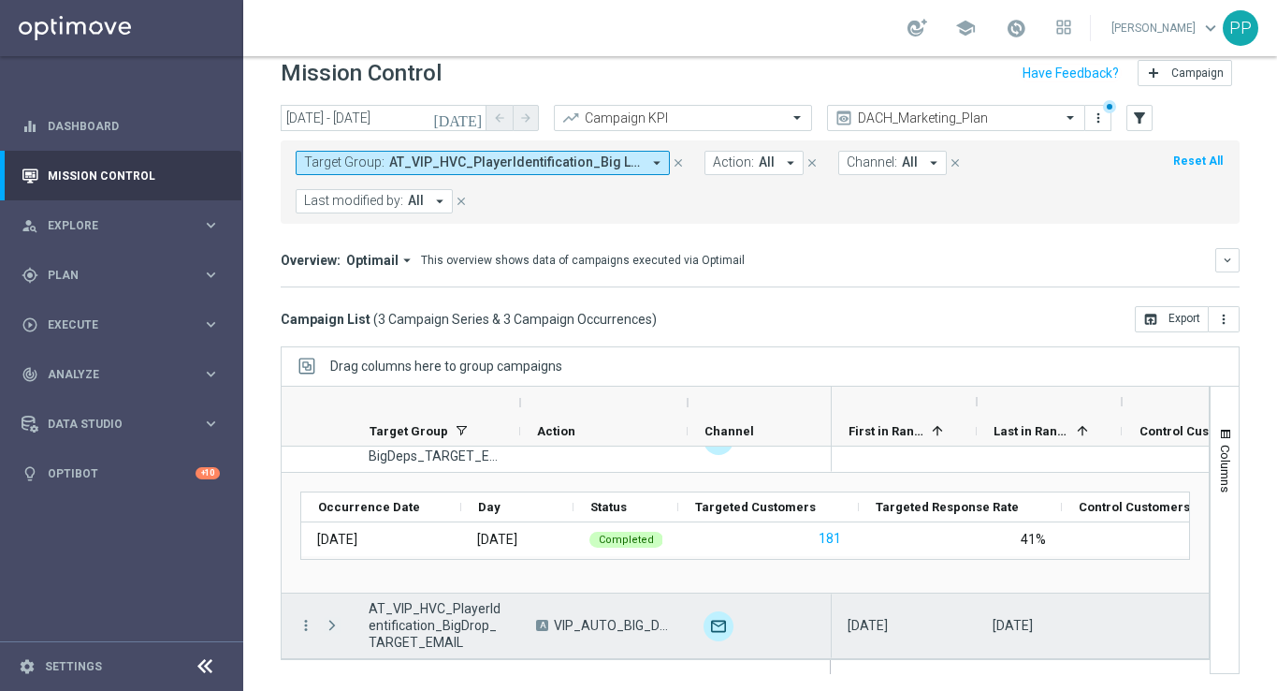
click at [329, 626] on span at bounding box center [332, 625] width 17 height 15
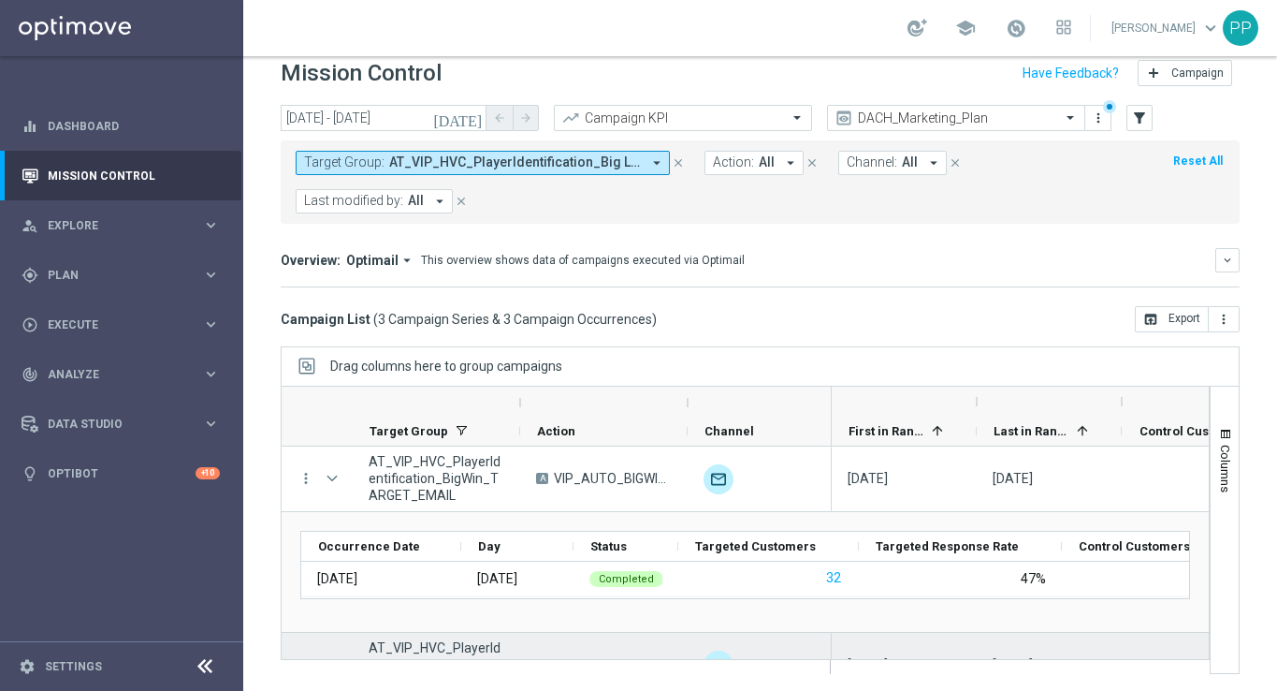
scroll to position [0, 0]
